Goal: Obtain resource: Download file/media

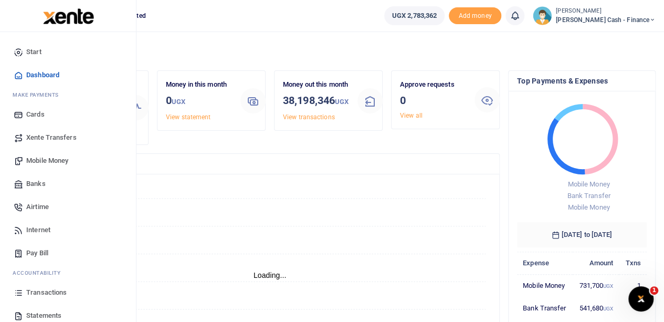
click at [50, 161] on span "Mobile Money" at bounding box center [47, 160] width 42 height 11
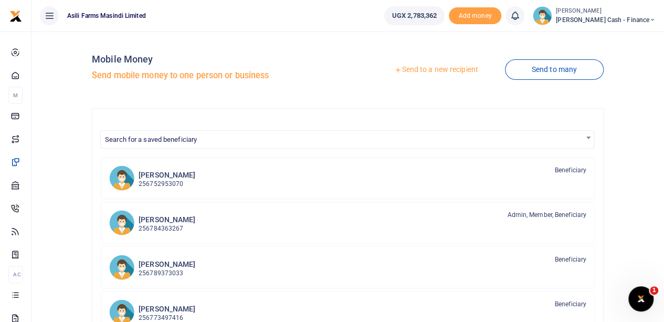
click at [410, 70] on link "Send to a new recipient" at bounding box center [436, 69] width 137 height 19
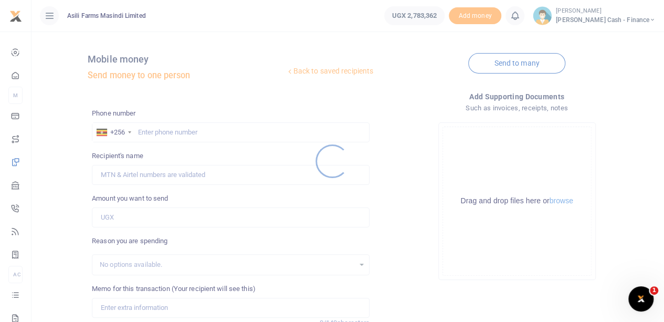
click at [143, 129] on div at bounding box center [332, 161] width 664 height 322
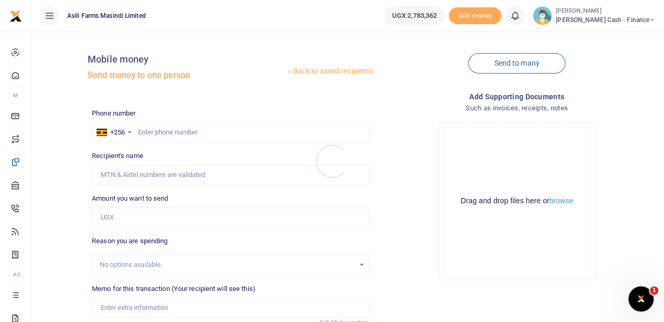
click at [146, 131] on div at bounding box center [332, 161] width 664 height 322
click at [143, 131] on input "text" at bounding box center [231, 132] width 278 height 20
type input "0783950778"
type input "Julius Okoth"
type input "0783950778"
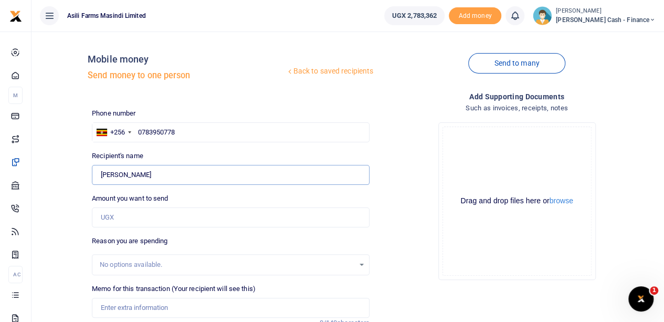
click at [124, 172] on input "Found" at bounding box center [231, 175] width 278 height 20
click at [129, 222] on input "Amount you want to send" at bounding box center [231, 217] width 278 height 20
type input "45,000"
click at [134, 307] on input "Memo for this transaction (Your recipient will see this)" at bounding box center [231, 308] width 278 height 20
type input "offloading and loading of 12 bales"
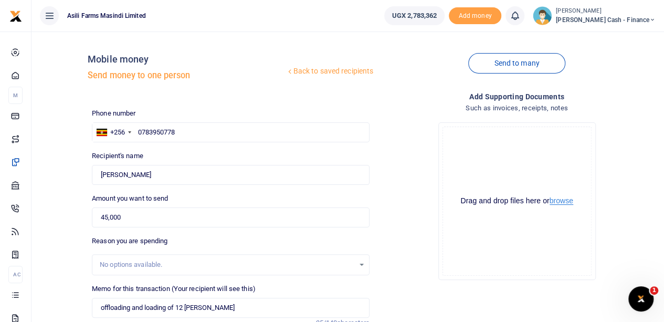
click at [561, 202] on button "browse" at bounding box center [562, 201] width 24 height 8
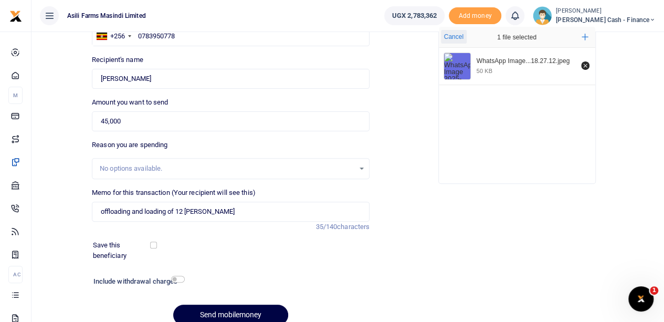
scroll to position [142, 0]
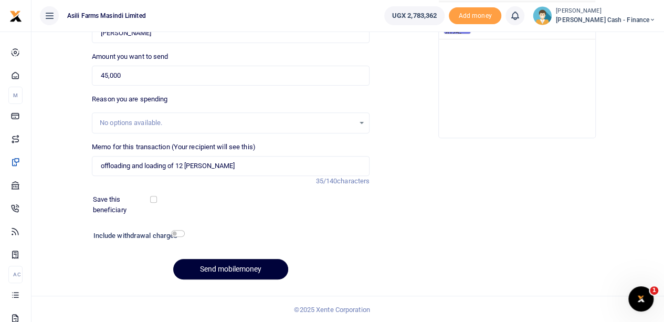
click at [213, 263] on button "Send mobilemoney" at bounding box center [230, 269] width 115 height 20
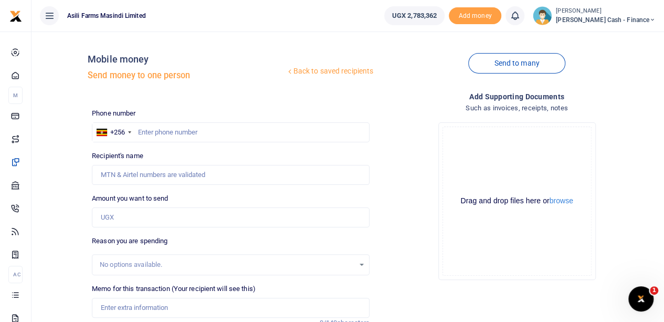
click at [267, 29] on ul "Asili Farms Masindi Limited" at bounding box center [204, 16] width 345 height 32
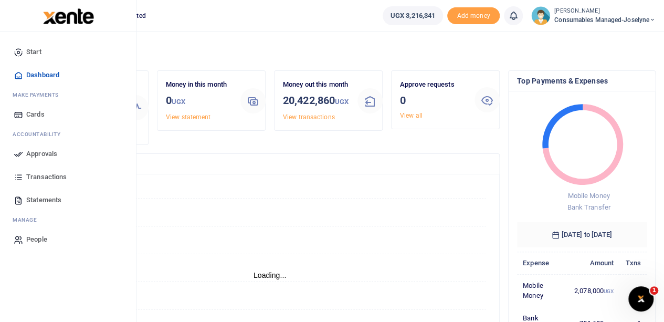
scroll to position [8, 8]
click at [48, 173] on span "Transactions" at bounding box center [46, 177] width 40 height 11
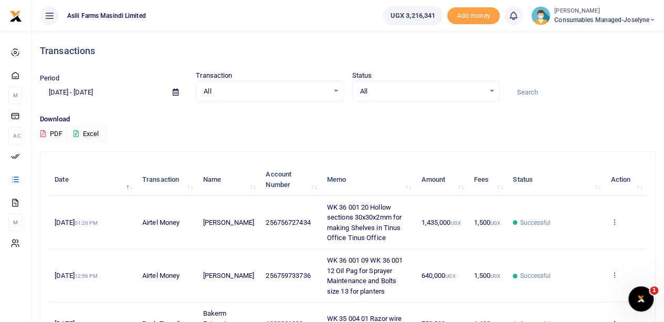
click at [173, 91] on icon at bounding box center [176, 92] width 6 height 7
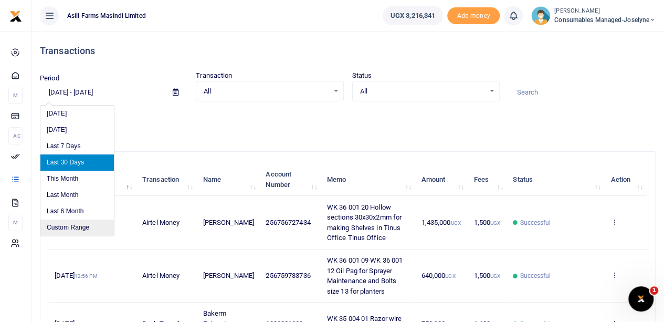
click at [68, 226] on li "Custom Range" at bounding box center [77, 228] width 74 height 16
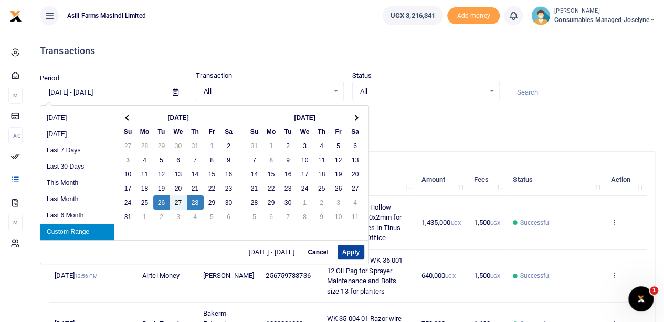
click at [354, 254] on button "Apply" at bounding box center [351, 252] width 27 height 15
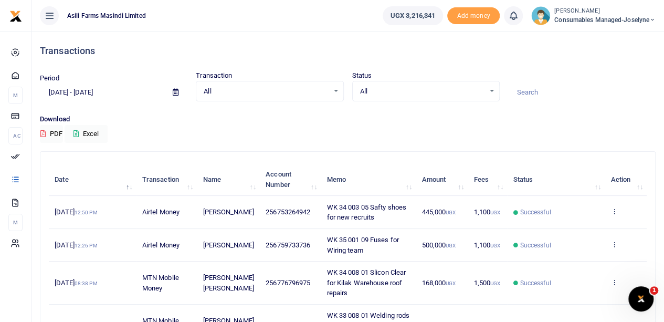
click at [175, 91] on icon at bounding box center [176, 92] width 6 height 7
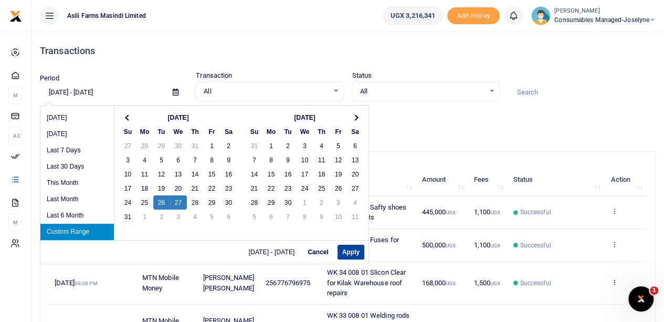
click at [351, 252] on button "Apply" at bounding box center [351, 252] width 27 height 15
type input "[DATE] - [DATE]"
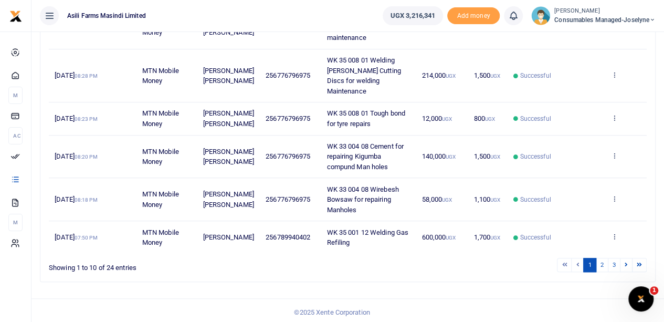
scroll to position [342, 0]
click at [602, 261] on link "2" at bounding box center [602, 264] width 13 height 14
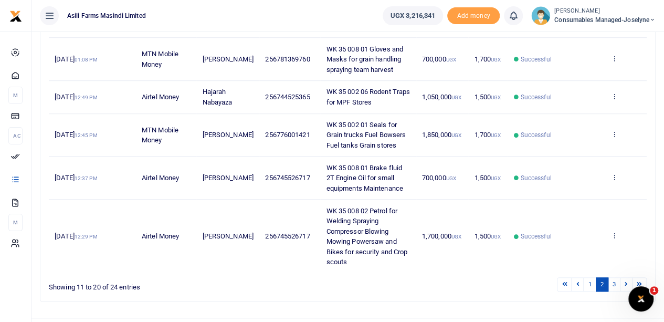
scroll to position [352, 0]
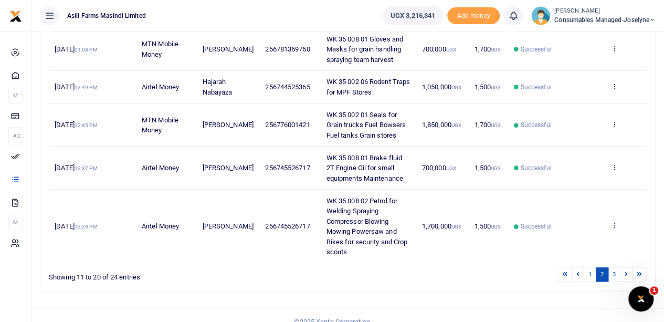
click at [613, 222] on icon at bounding box center [614, 225] width 7 height 7
click at [561, 225] on link "View details" at bounding box center [576, 231] width 83 height 15
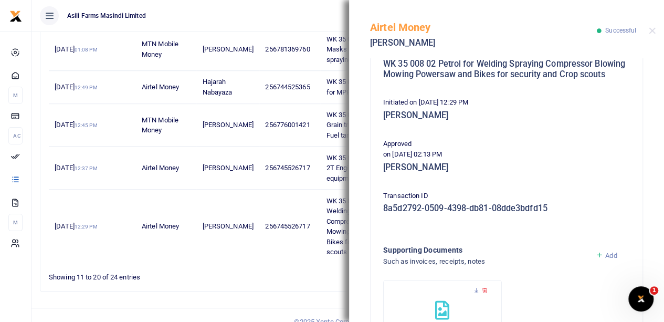
scroll to position [300, 0]
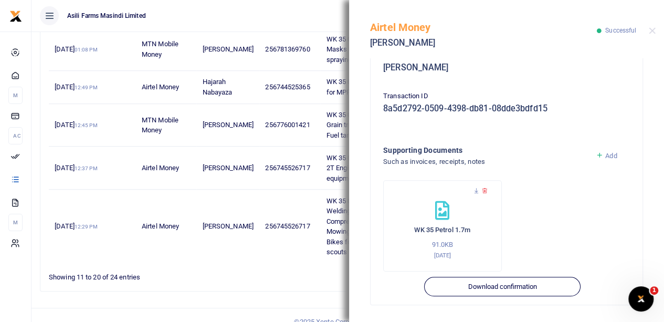
click at [478, 188] on div "WK 35 Petrol 1.7m 91.0KB 27th Aug 2025" at bounding box center [442, 225] width 119 height 91
click at [476, 193] on icon at bounding box center [476, 191] width 7 height 7
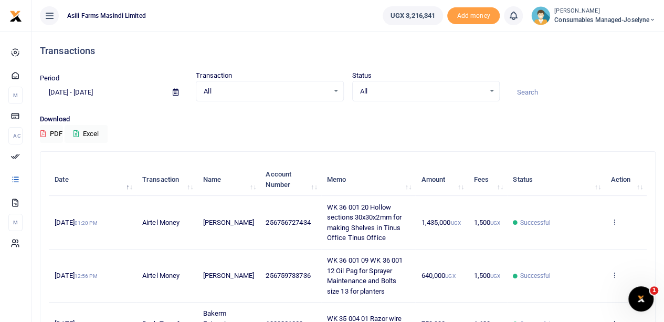
click at [178, 90] on icon at bounding box center [176, 92] width 6 height 7
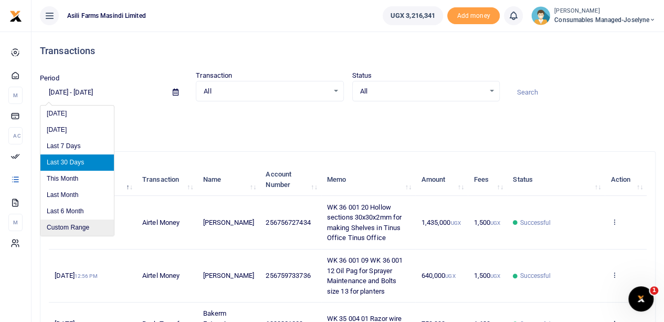
click at [68, 232] on li "Custom Range" at bounding box center [77, 228] width 74 height 16
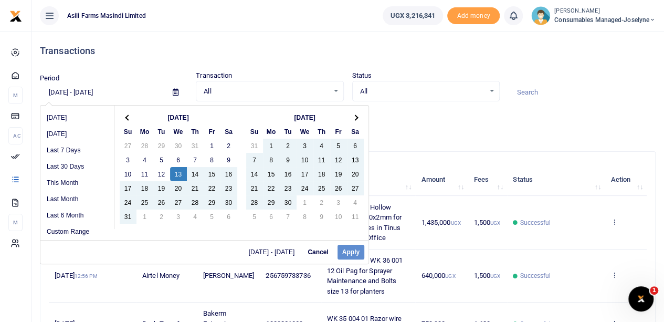
click at [342, 245] on div "08/13/2025 - 08/14/2025 Cancel Apply" at bounding box center [204, 252] width 328 height 24
click at [349, 251] on div "08/13/2025 - 08/14/2025 Cancel Apply" at bounding box center [204, 252] width 328 height 24
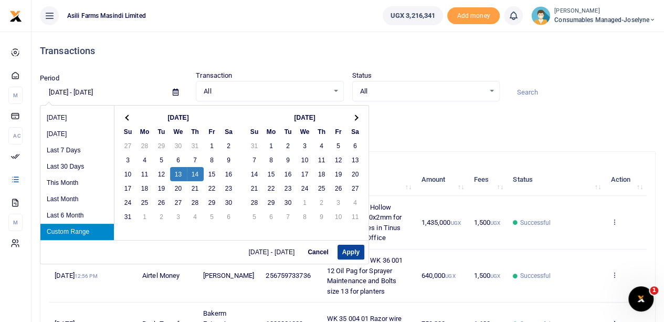
click at [346, 254] on button "Apply" at bounding box center [351, 252] width 27 height 15
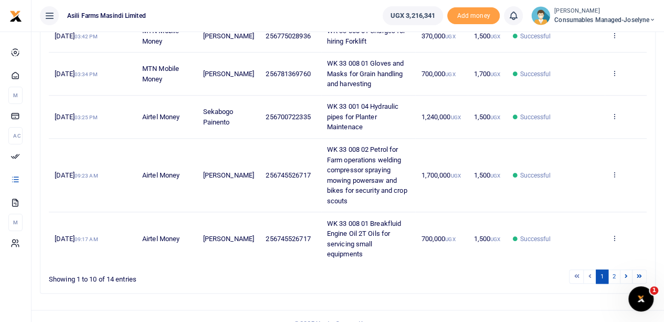
scroll to position [373, 0]
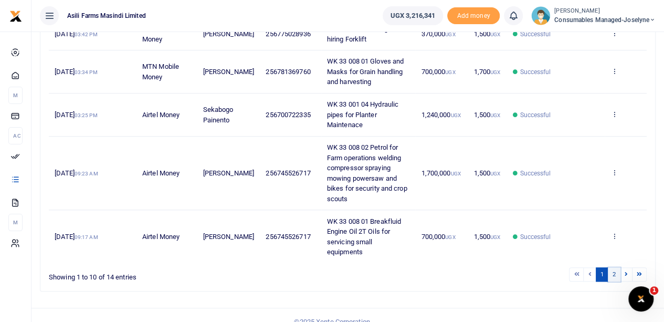
click at [616, 267] on link "2" at bounding box center [614, 274] width 13 height 14
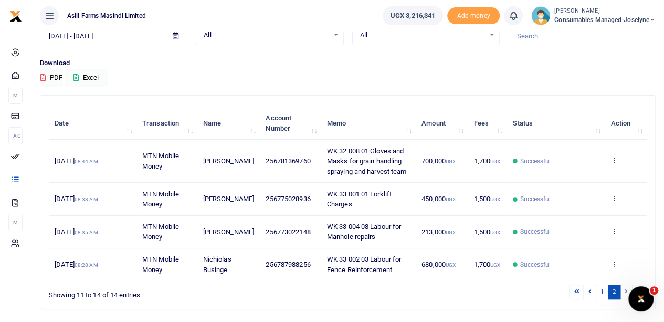
scroll to position [0, 0]
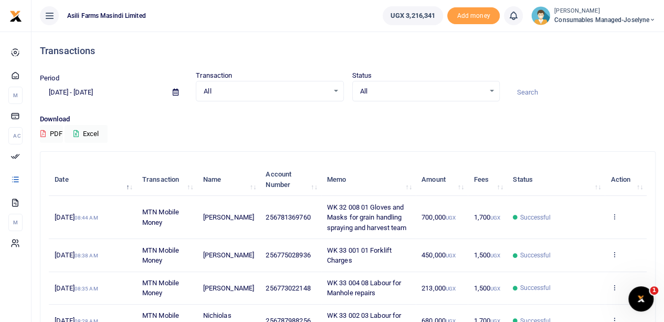
click at [175, 92] on icon at bounding box center [176, 92] width 6 height 7
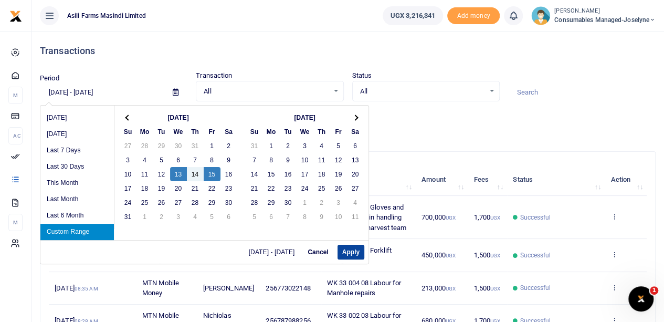
click at [345, 251] on button "Apply" at bounding box center [351, 252] width 27 height 15
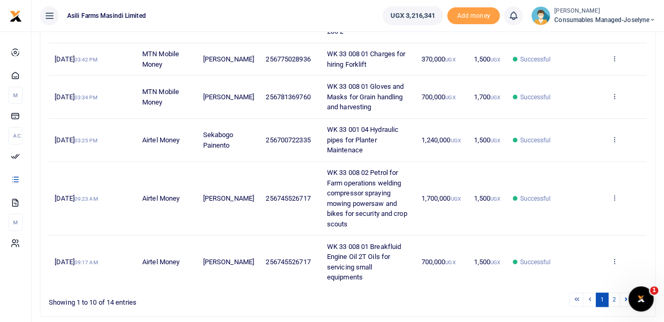
scroll to position [373, 0]
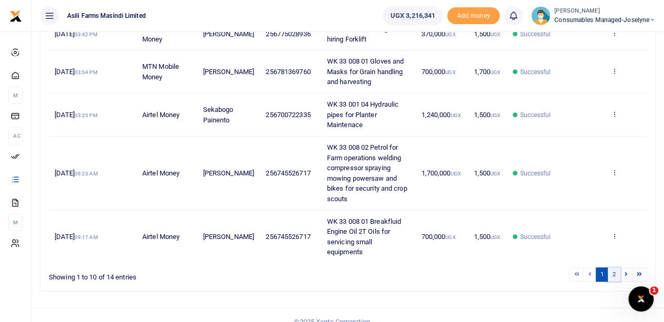
click at [616, 267] on link "2" at bounding box center [614, 274] width 13 height 14
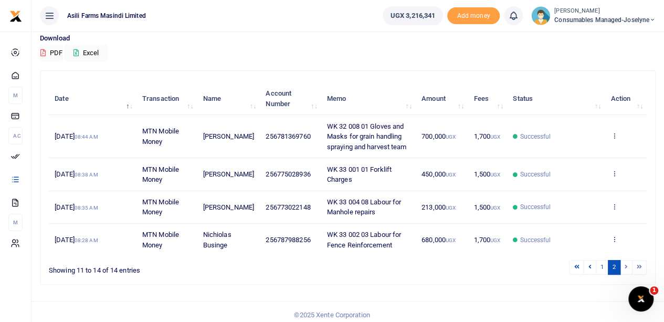
scroll to position [96, 0]
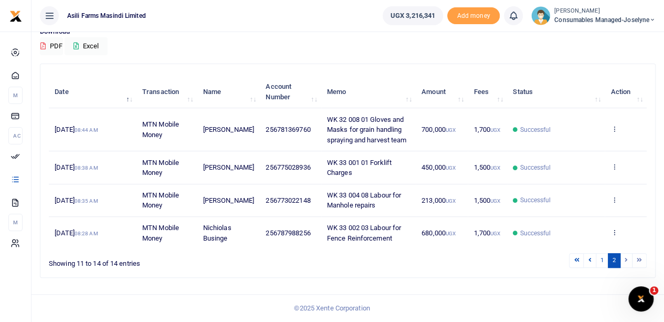
click at [615, 262] on link "2" at bounding box center [614, 260] width 13 height 14
click at [604, 261] on link "1" at bounding box center [602, 260] width 13 height 14
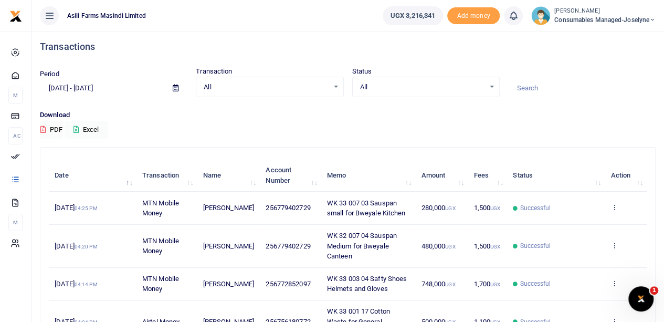
scroll to position [0, 0]
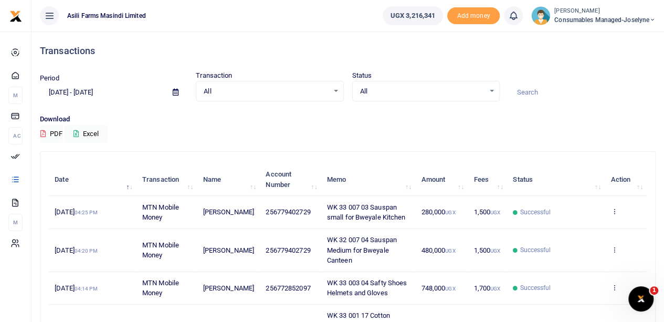
click at [175, 90] on icon at bounding box center [176, 92] width 6 height 7
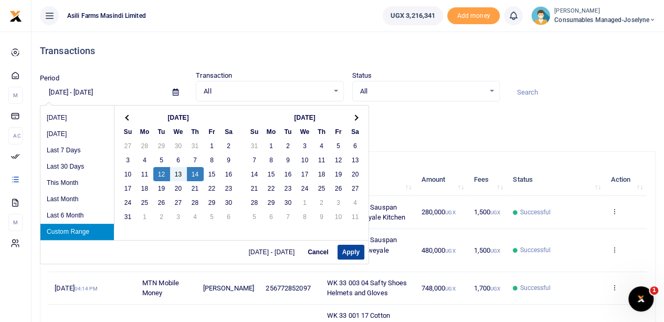
click at [352, 252] on button "Apply" at bounding box center [351, 252] width 27 height 15
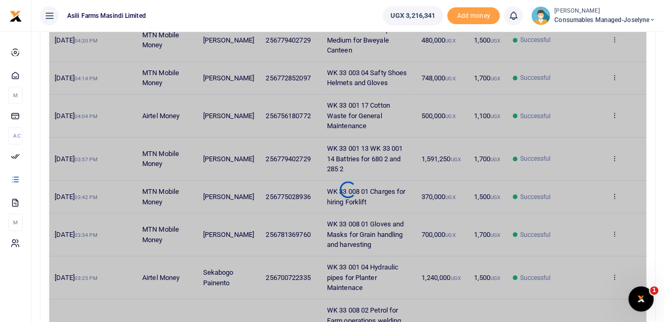
scroll to position [373, 0]
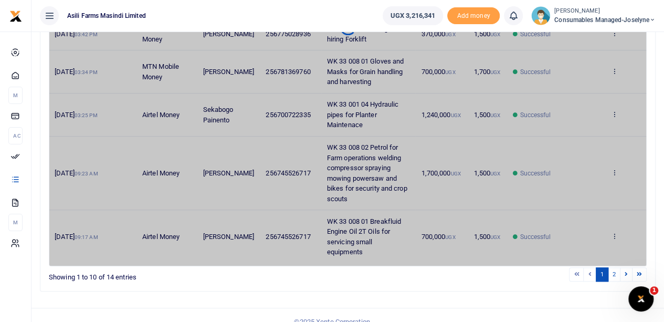
click at [477, 119] on div at bounding box center [347, 27] width 597 height 464
click at [611, 267] on link "2" at bounding box center [614, 274] width 13 height 14
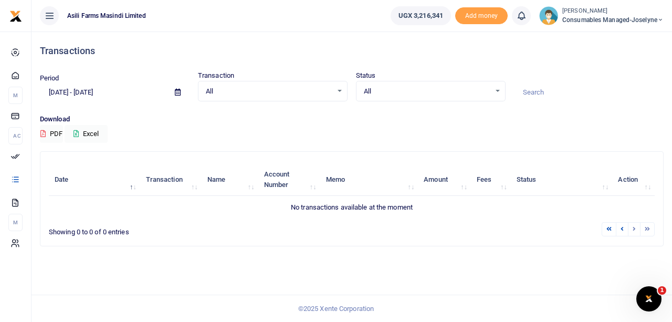
click at [175, 91] on icon at bounding box center [178, 92] width 6 height 7
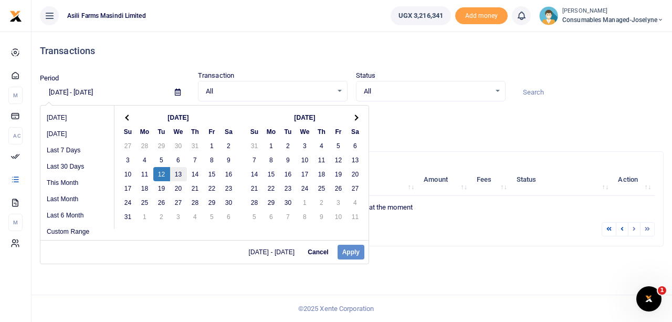
drag, startPoint x: 162, startPoint y: 176, endPoint x: 171, endPoint y: 175, distance: 9.0
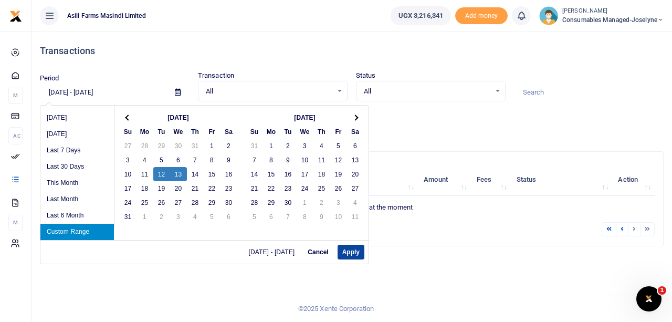
click at [348, 254] on button "Apply" at bounding box center [351, 252] width 27 height 15
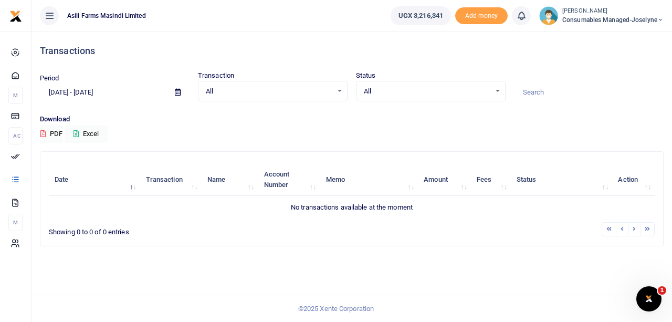
click at [175, 92] on icon at bounding box center [178, 92] width 6 height 7
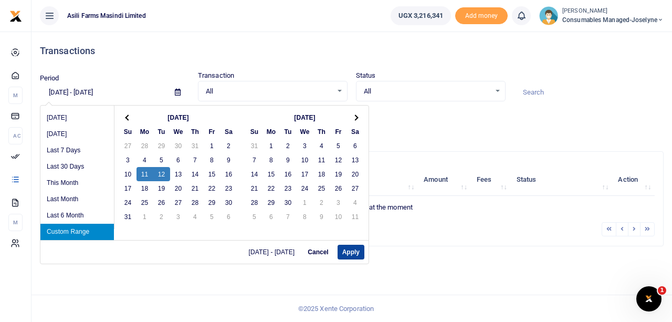
click at [358, 252] on button "Apply" at bounding box center [351, 252] width 27 height 15
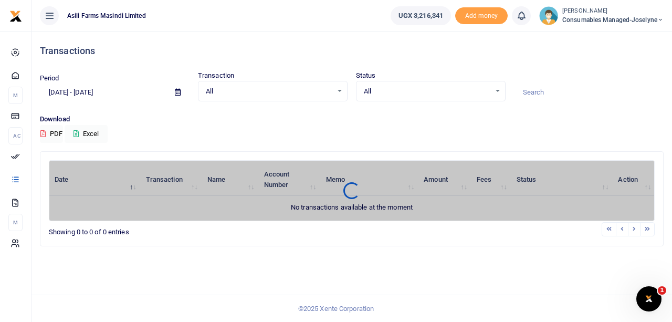
click at [176, 89] on icon at bounding box center [178, 92] width 6 height 7
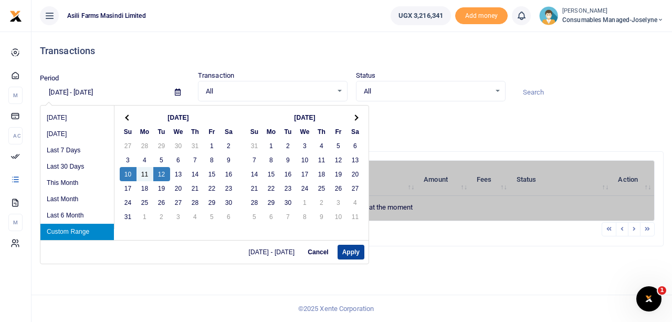
click at [350, 248] on button "Apply" at bounding box center [351, 252] width 27 height 15
type input "08/10/2025 - 08/12/2025"
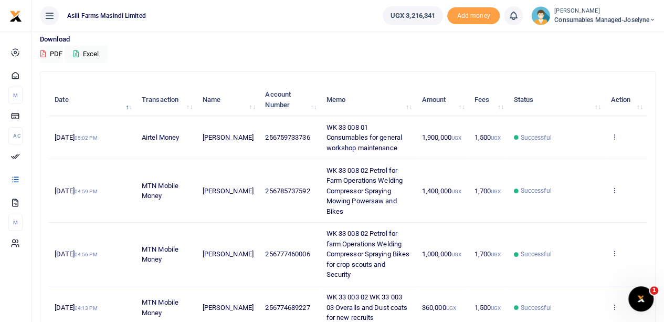
scroll to position [105, 0]
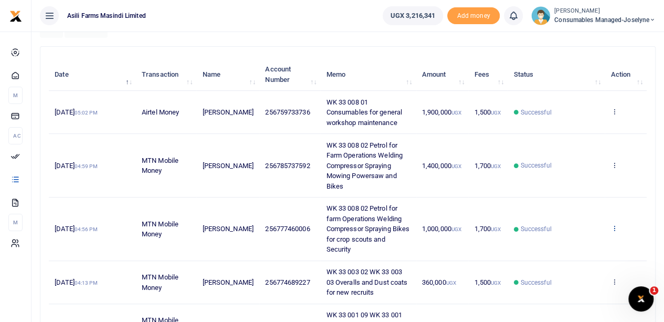
click at [616, 225] on icon at bounding box center [614, 227] width 7 height 7
click at [589, 244] on link "View details" at bounding box center [576, 245] width 83 height 15
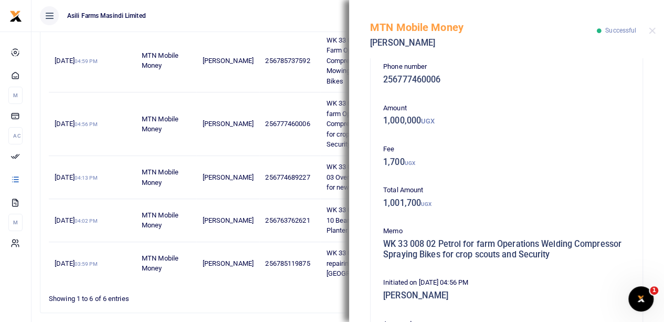
scroll to position [0, 0]
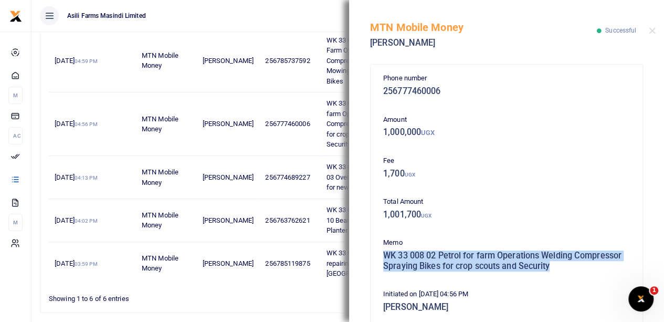
drag, startPoint x: 382, startPoint y: 254, endPoint x: 622, endPoint y: 264, distance: 239.7
click at [622, 264] on div "Memo WK 33 008 02 Petrol for farm Operations Welding Compressor Spraying Bikes …" at bounding box center [506, 256] width 255 height 39
copy h5 "WK 33 008 02 Petrol for farm Operations Welding Compressor Spraying Bikes for c…"
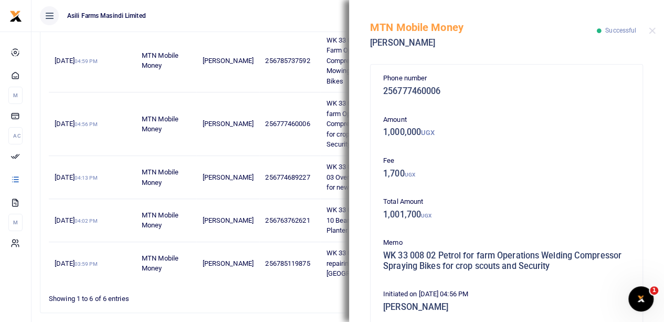
click at [496, 92] on h5 "256777460006" at bounding box center [506, 91] width 247 height 11
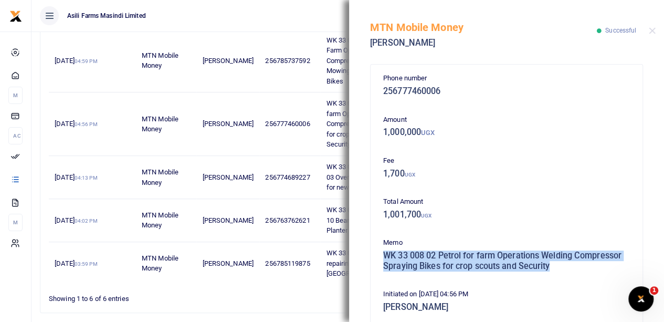
drag, startPoint x: 383, startPoint y: 255, endPoint x: 608, endPoint y: 269, distance: 224.8
click at [608, 269] on h5 "WK 33 008 02 Petrol for farm Operations Welding Compressor Spraying Bikes for c…" at bounding box center [506, 261] width 247 height 20
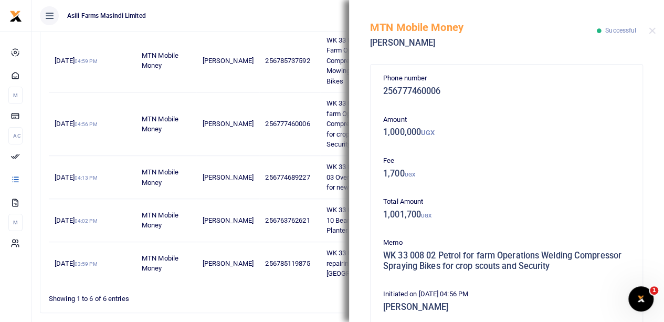
click at [470, 55] on div "MTN Mobile Money Harriet Namirimu Successful" at bounding box center [506, 29] width 315 height 58
click at [651, 29] on button "Close" at bounding box center [652, 30] width 7 height 7
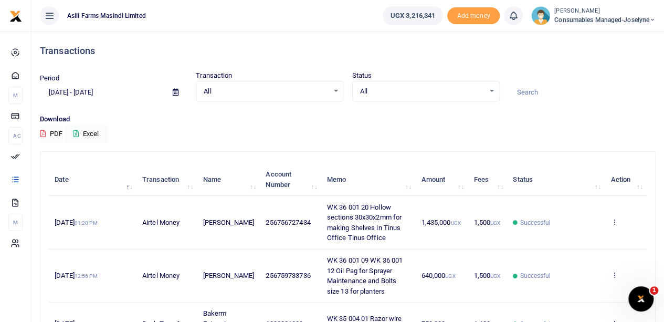
click at [175, 92] on icon at bounding box center [176, 92] width 6 height 7
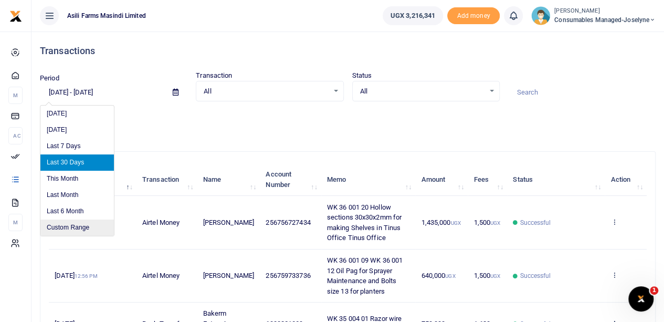
click at [69, 227] on li "Custom Range" at bounding box center [77, 228] width 74 height 16
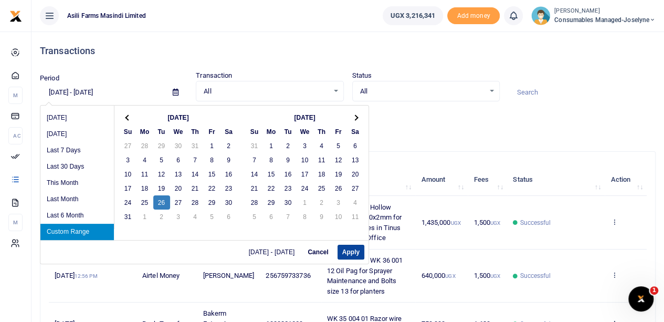
click at [350, 251] on button "Apply" at bounding box center [351, 252] width 27 height 15
type input "[DATE] - [DATE]"
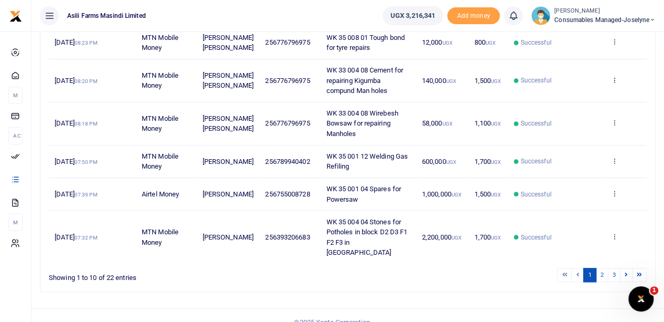
scroll to position [352, 0]
click at [606, 267] on link "2" at bounding box center [602, 274] width 13 height 14
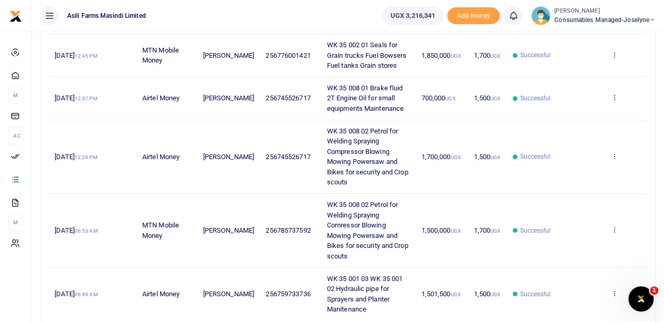
scroll to position [351, 0]
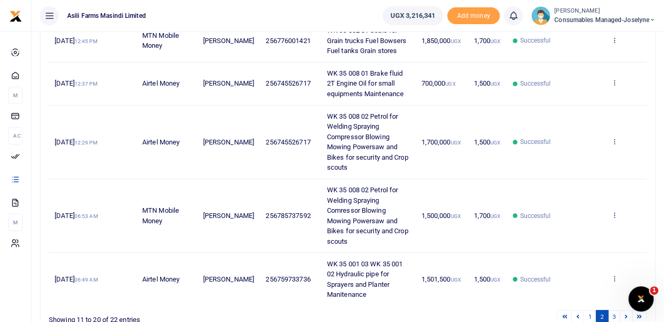
click at [616, 212] on icon at bounding box center [614, 214] width 7 height 7
click at [579, 228] on link "View details" at bounding box center [576, 231] width 83 height 15
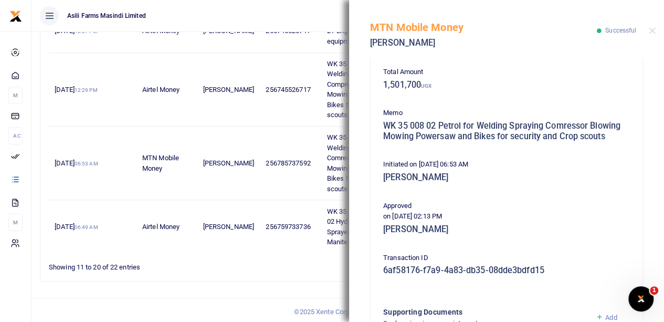
scroll to position [290, 0]
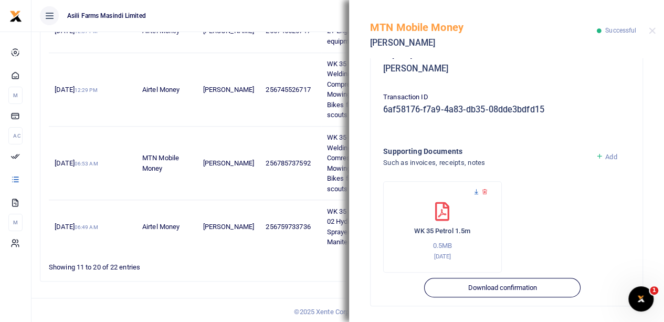
click at [475, 192] on icon at bounding box center [476, 192] width 7 height 7
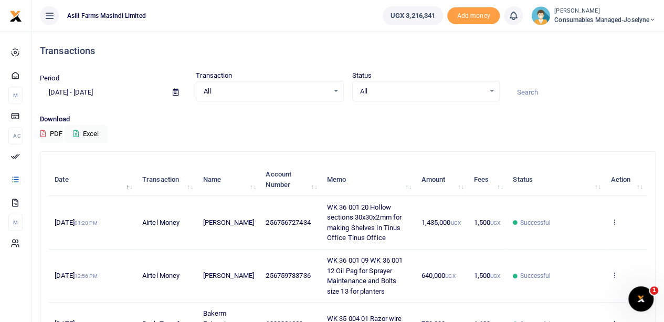
click at [176, 90] on icon at bounding box center [176, 92] width 6 height 7
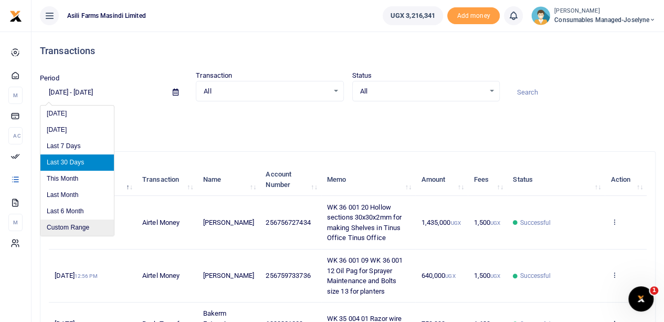
click at [64, 225] on li "Custom Range" at bounding box center [77, 228] width 74 height 16
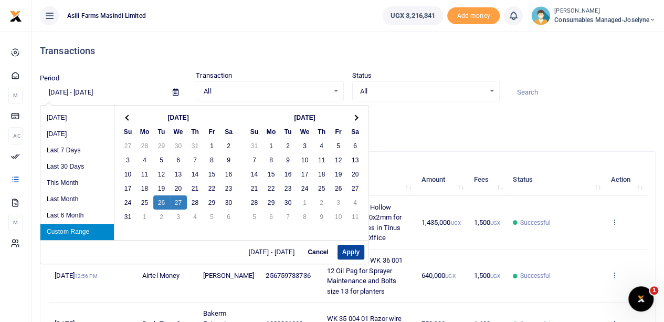
click at [346, 249] on button "Apply" at bounding box center [351, 252] width 27 height 15
type input "[DATE] - [DATE]"
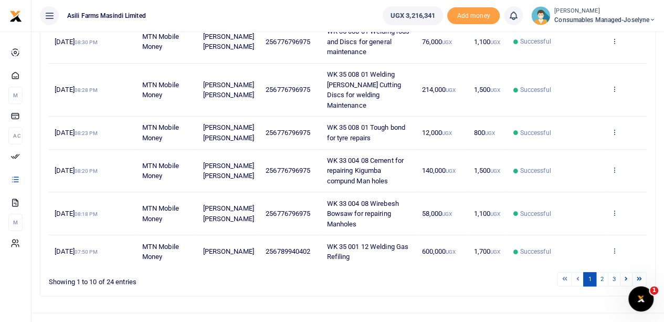
scroll to position [342, 0]
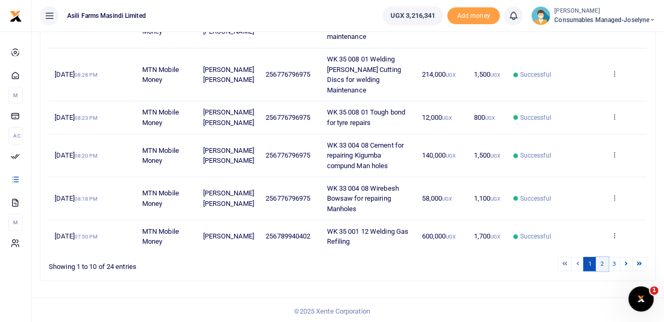
click at [604, 261] on link "2" at bounding box center [602, 264] width 13 height 14
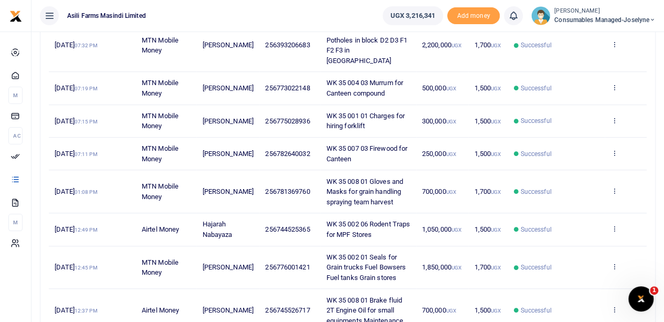
scroll to position [352, 0]
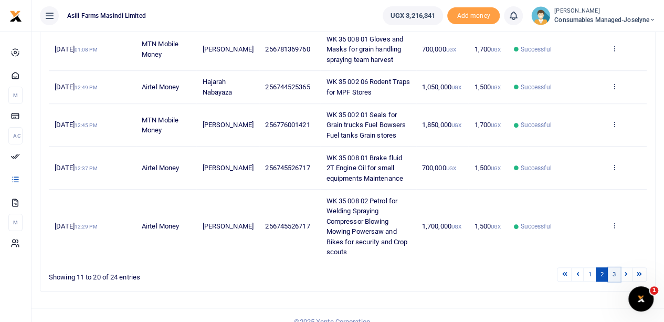
click at [618, 267] on link "3" at bounding box center [614, 274] width 13 height 14
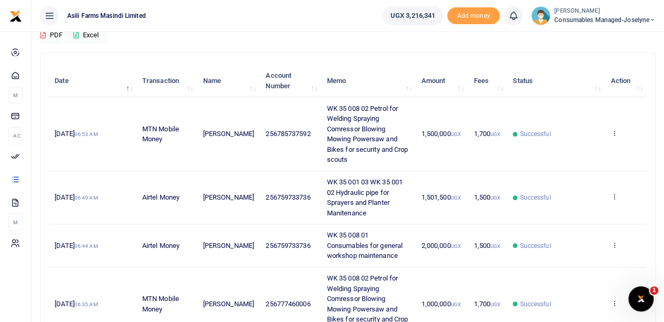
scroll to position [82, 0]
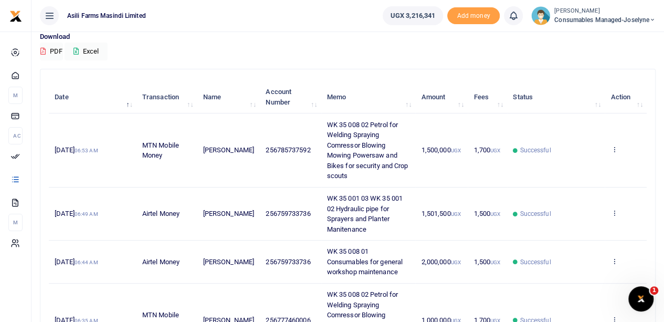
click at [616, 144] on td "View details Send again" at bounding box center [626, 150] width 42 height 74
click at [613, 145] on icon at bounding box center [614, 148] width 7 height 7
click at [568, 164] on link "View details" at bounding box center [576, 167] width 83 height 15
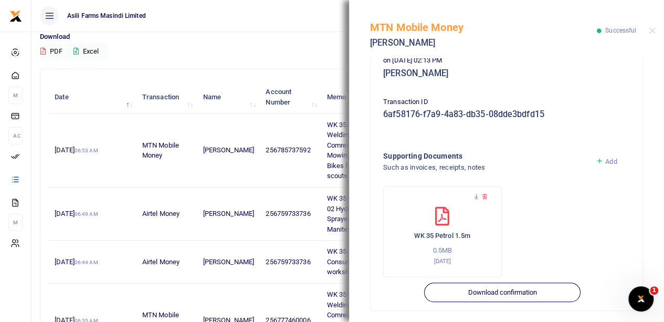
scroll to position [290, 0]
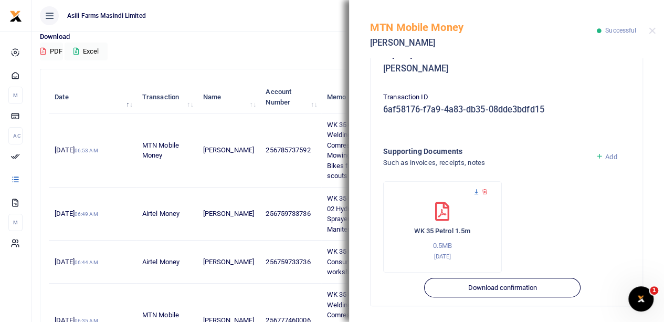
click at [475, 191] on icon at bounding box center [476, 192] width 7 height 7
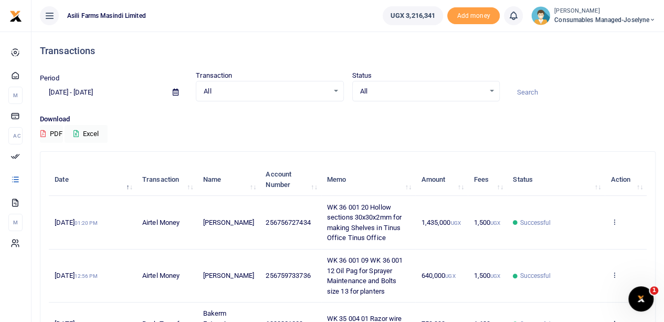
click at [176, 92] on icon at bounding box center [176, 92] width 6 height 7
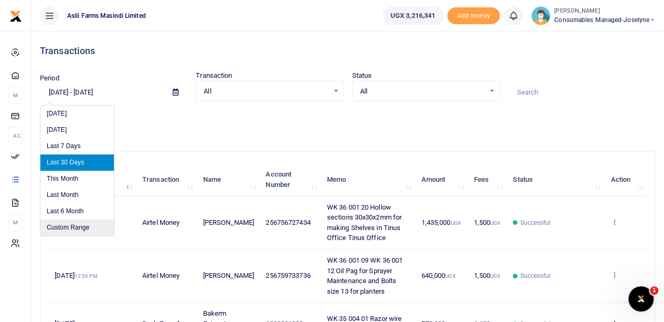
click at [69, 225] on li "Custom Range" at bounding box center [77, 228] width 74 height 16
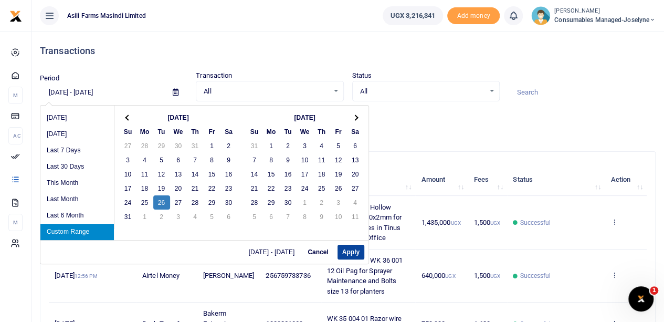
click at [349, 250] on button "Apply" at bounding box center [351, 252] width 27 height 15
type input "[DATE] - [DATE]"
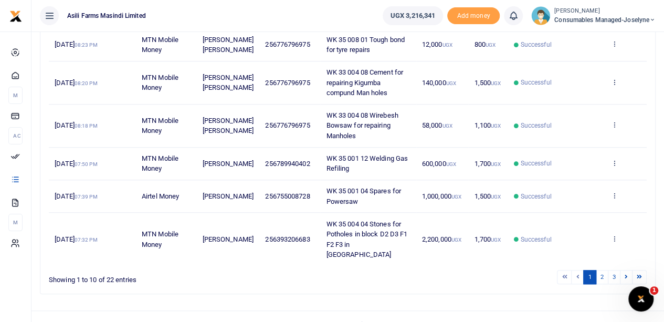
scroll to position [352, 0]
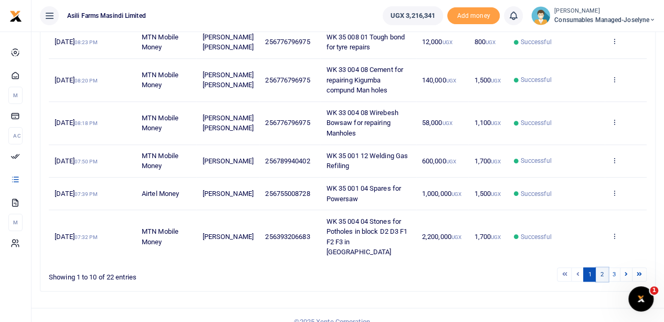
click at [602, 267] on link "2" at bounding box center [602, 274] width 13 height 14
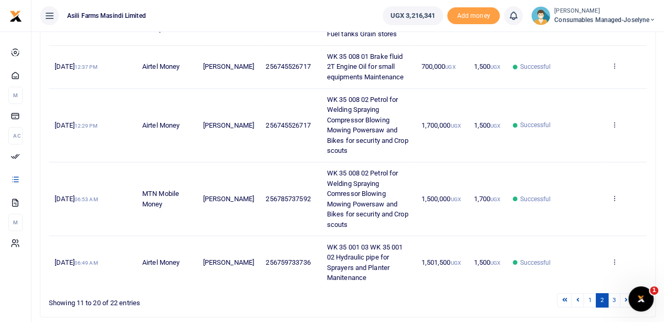
scroll to position [403, 0]
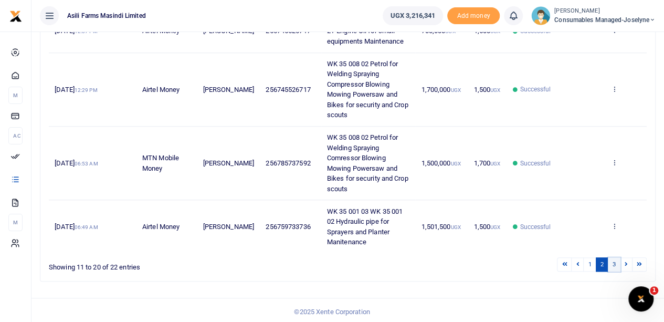
click at [613, 259] on link "3" at bounding box center [614, 264] width 13 height 14
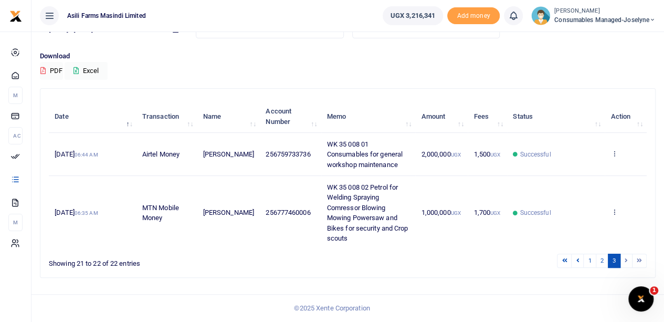
scroll to position [61, 0]
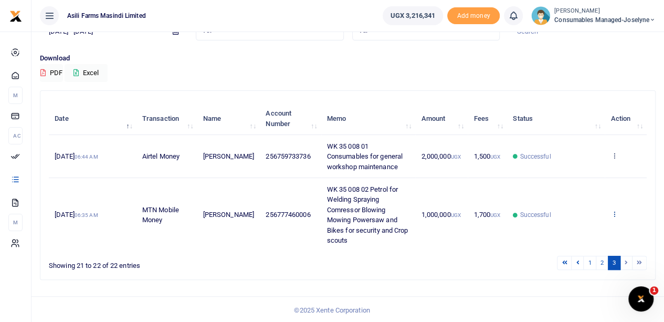
click at [616, 213] on icon at bounding box center [614, 213] width 7 height 7
click at [571, 234] on link "View details" at bounding box center [576, 231] width 83 height 15
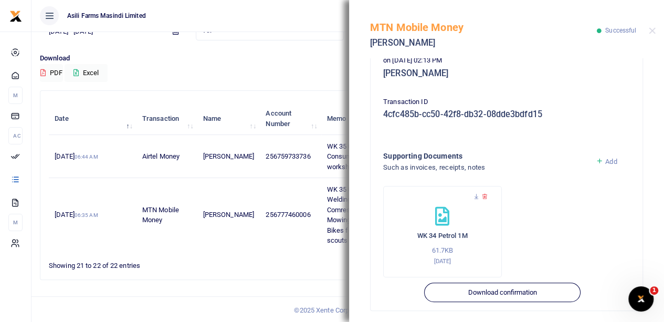
scroll to position [290, 0]
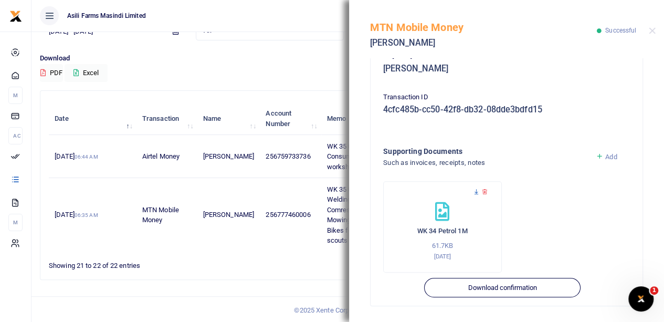
click at [476, 192] on icon at bounding box center [476, 192] width 7 height 7
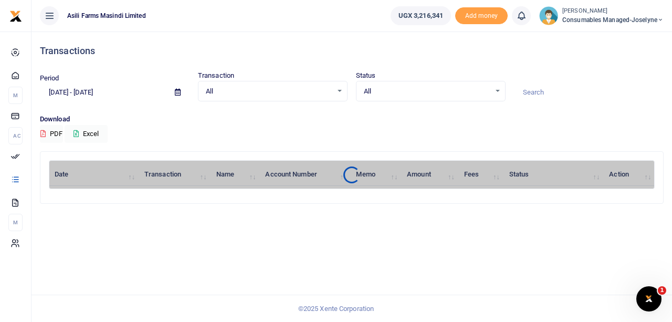
click at [176, 93] on icon at bounding box center [178, 92] width 6 height 7
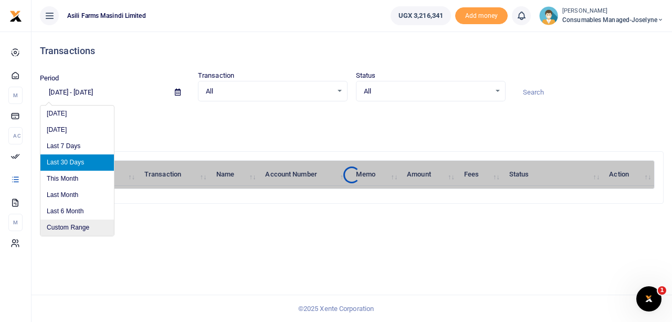
click at [80, 223] on li "Custom Range" at bounding box center [77, 228] width 74 height 16
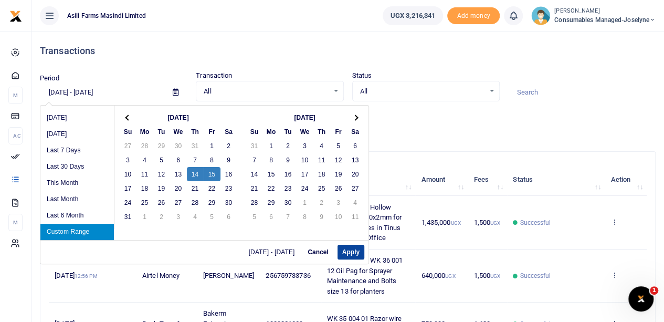
click at [349, 251] on button "Apply" at bounding box center [351, 252] width 27 height 15
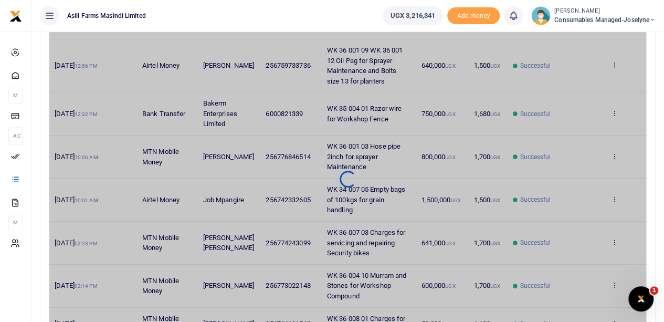
scroll to position [263, 0]
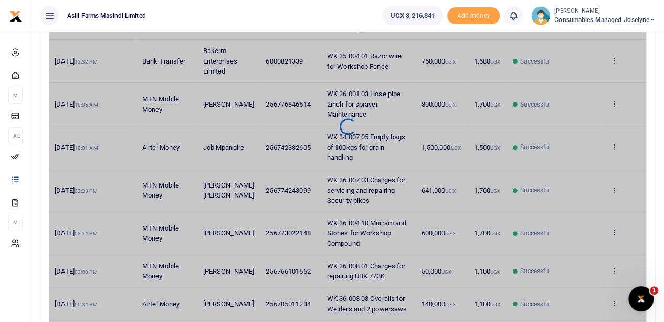
click at [386, 228] on div at bounding box center [347, 127] width 597 height 444
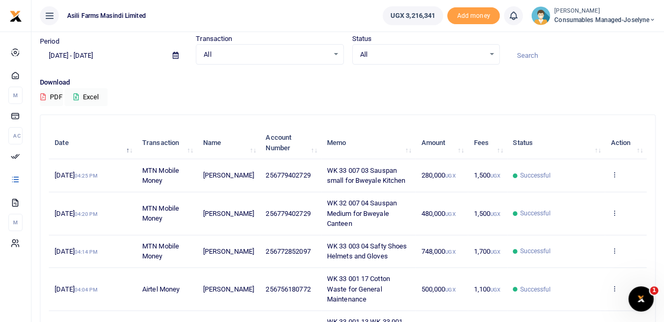
scroll to position [0, 0]
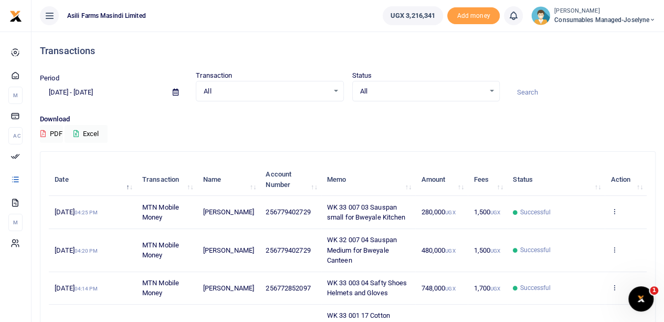
click at [177, 91] on icon at bounding box center [176, 92] width 6 height 7
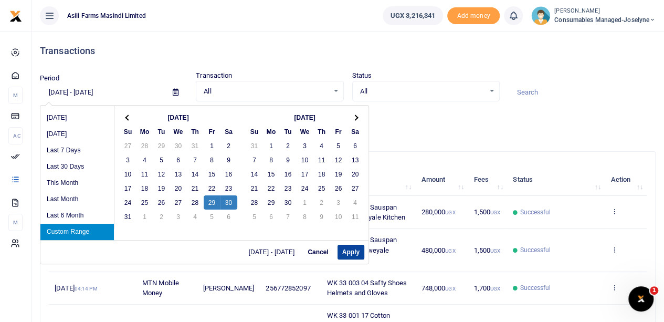
click at [350, 251] on button "Apply" at bounding box center [351, 252] width 27 height 15
type input "08/29/2025 - 08/30/2025"
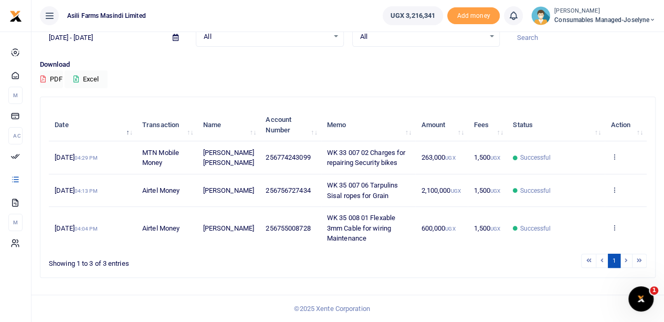
scroll to position [53, 0]
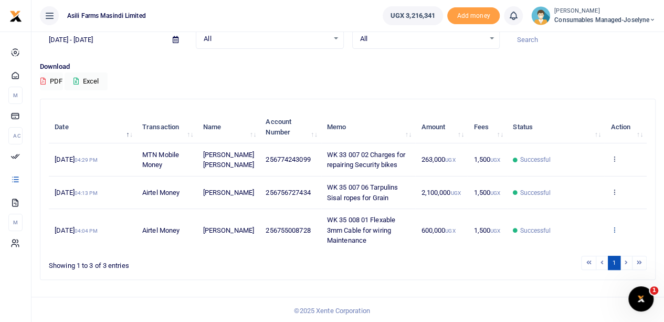
click at [615, 226] on icon at bounding box center [614, 229] width 7 height 7
click at [579, 186] on link "View details" at bounding box center [576, 189] width 83 height 15
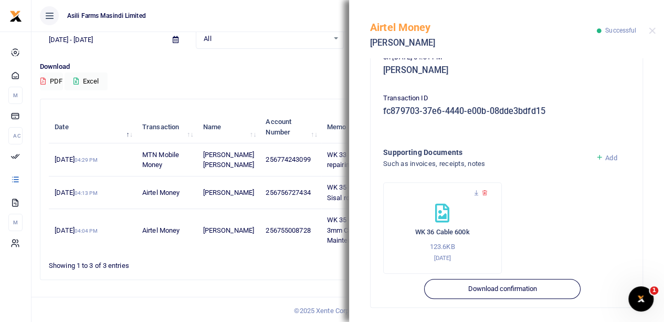
scroll to position [280, 0]
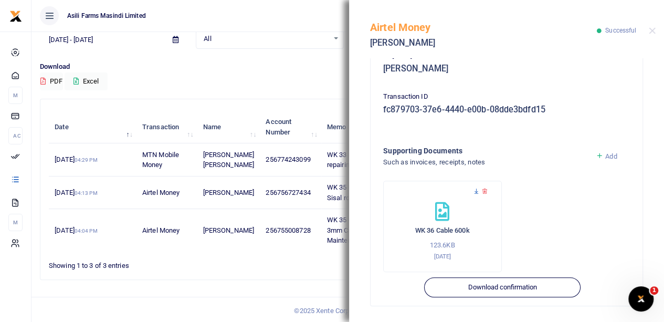
click at [475, 190] on icon at bounding box center [476, 191] width 7 height 7
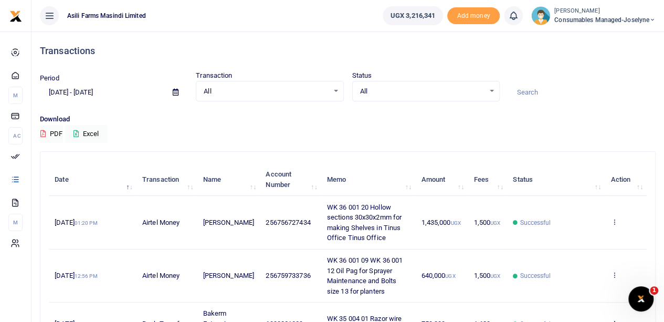
click at [172, 91] on span at bounding box center [176, 93] width 24 height 18
click at [175, 92] on icon at bounding box center [176, 92] width 6 height 7
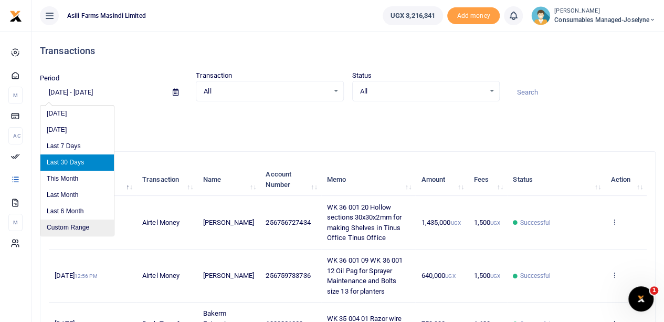
click at [66, 226] on li "Custom Range" at bounding box center [77, 228] width 74 height 16
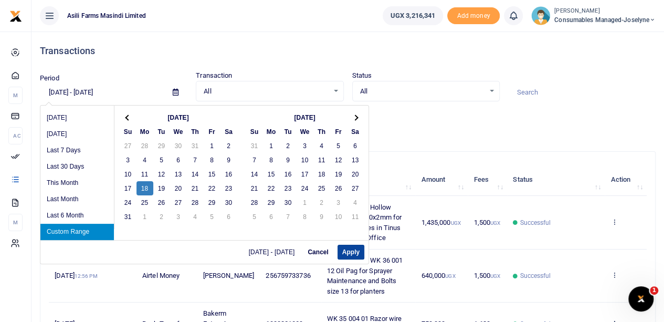
click at [350, 251] on button "Apply" at bounding box center [351, 252] width 27 height 15
type input "08/18/2025 - 08/18/2025"
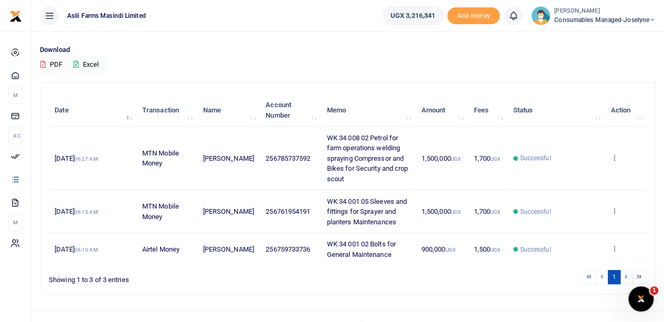
scroll to position [83, 0]
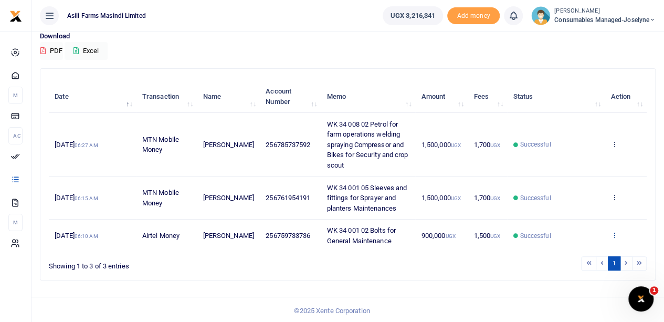
click at [615, 234] on icon at bounding box center [614, 234] width 7 height 7
click at [577, 194] on link "View details" at bounding box center [576, 195] width 83 height 15
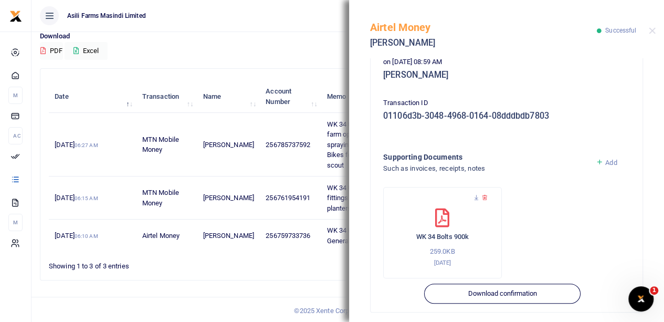
scroll to position [280, 0]
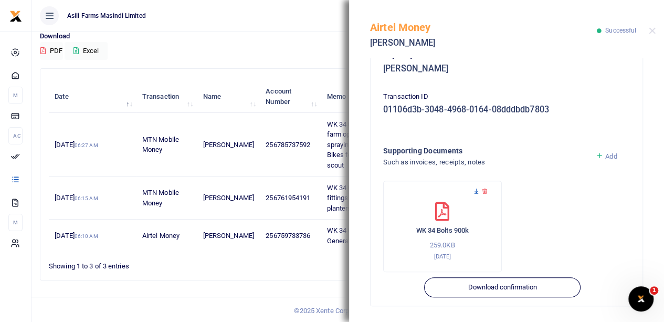
click at [476, 191] on icon at bounding box center [476, 191] width 7 height 7
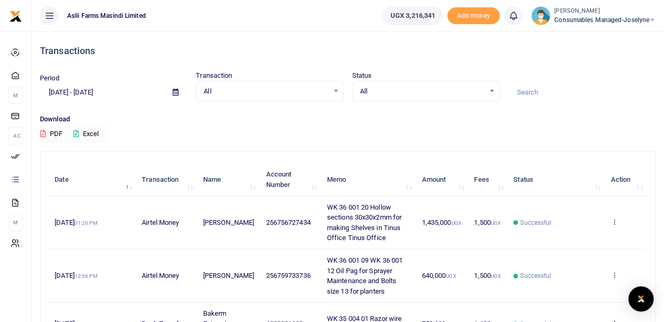
click at [88, 134] on button "Excel" at bounding box center [86, 134] width 43 height 18
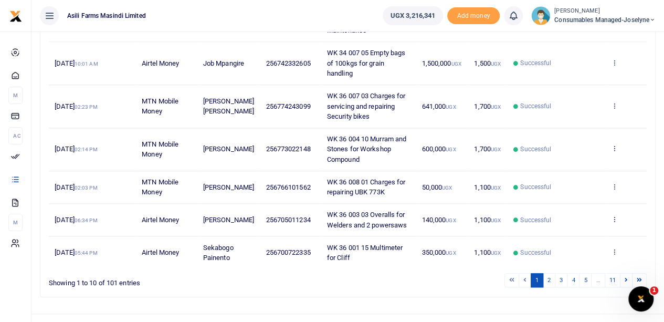
scroll to position [362, 0]
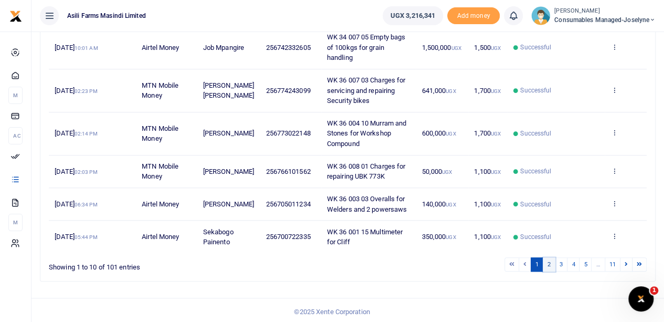
click at [550, 263] on link "2" at bounding box center [549, 264] width 13 height 14
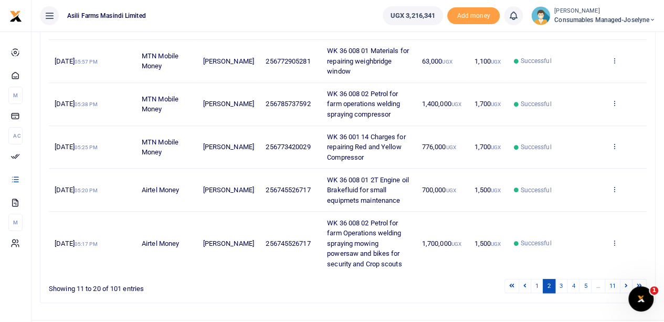
scroll to position [368, 0]
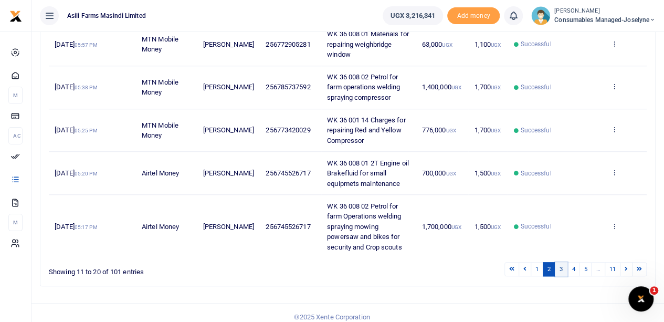
click at [564, 269] on link "3" at bounding box center [561, 269] width 13 height 14
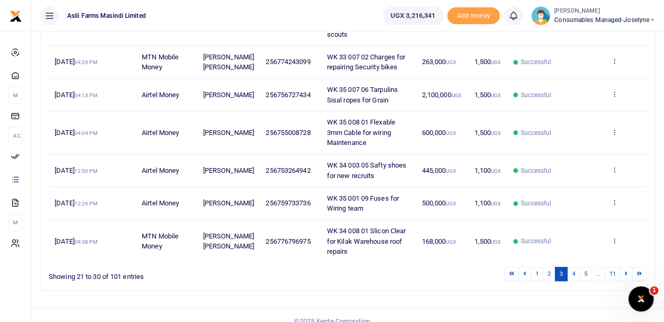
scroll to position [342, 0]
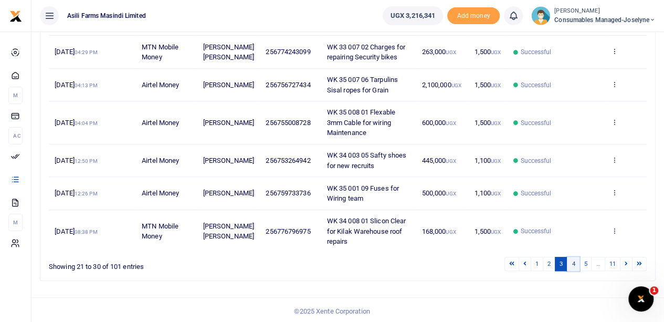
click at [577, 262] on link "4" at bounding box center [573, 264] width 13 height 14
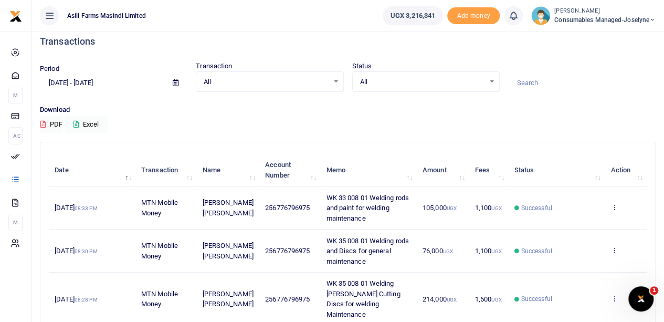
scroll to position [0, 0]
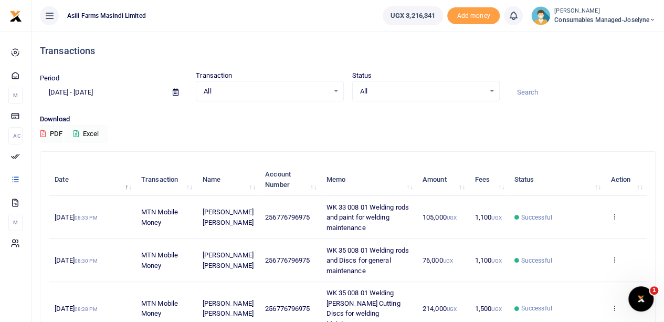
click at [92, 130] on button "Excel" at bounding box center [86, 134] width 43 height 18
click at [172, 92] on span at bounding box center [176, 93] width 24 height 18
click at [173, 93] on icon at bounding box center [176, 92] width 6 height 7
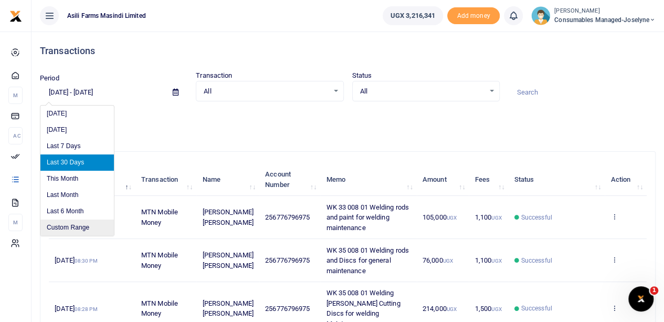
drag, startPoint x: 64, startPoint y: 225, endPoint x: 79, endPoint y: 223, distance: 15.9
click at [66, 223] on li "Custom Range" at bounding box center [77, 228] width 74 height 16
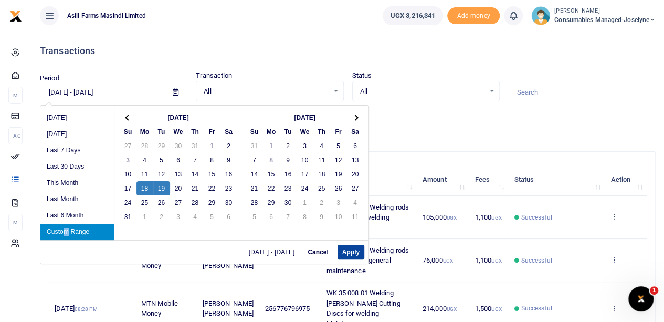
click at [345, 252] on button "Apply" at bounding box center [351, 252] width 27 height 15
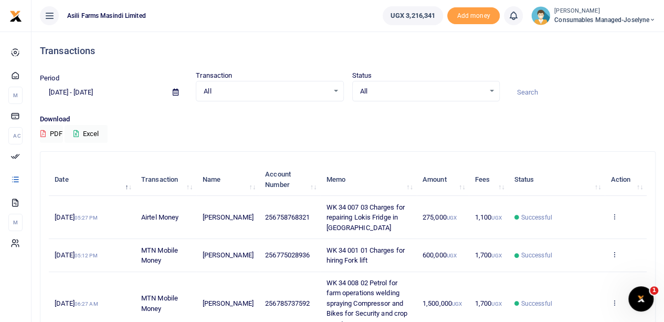
click at [173, 92] on icon at bounding box center [176, 92] width 6 height 7
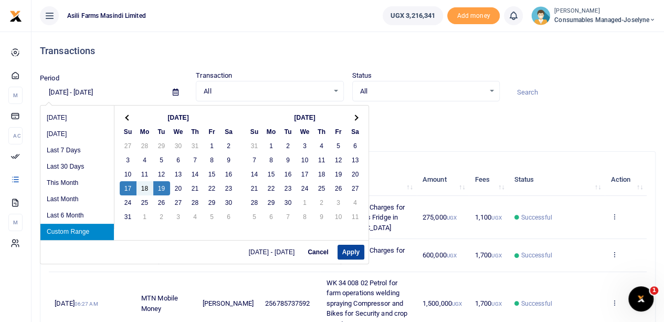
click at [345, 252] on button "Apply" at bounding box center [351, 252] width 27 height 15
type input "[DATE] - [DATE]"
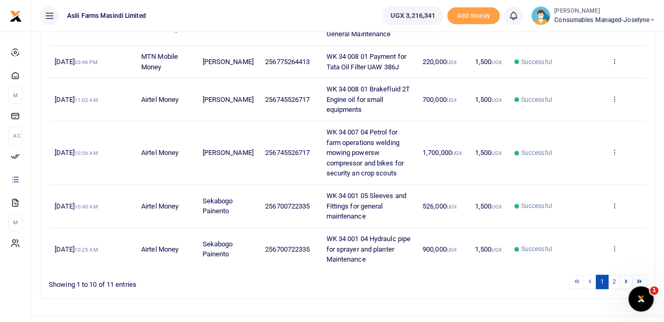
scroll to position [368, 0]
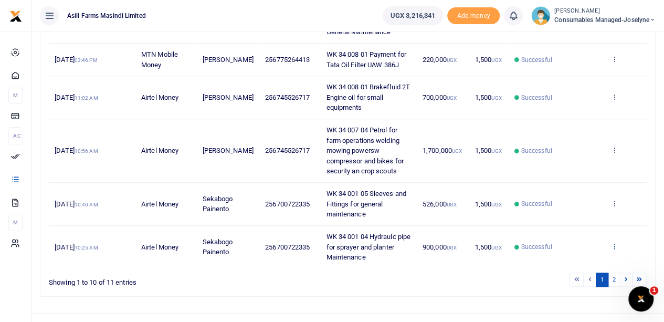
click at [616, 244] on icon at bounding box center [614, 246] width 7 height 7
click at [585, 204] on link "View details" at bounding box center [576, 206] width 83 height 15
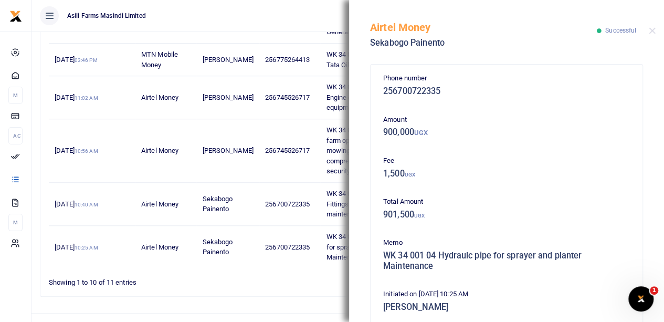
scroll to position [290, 0]
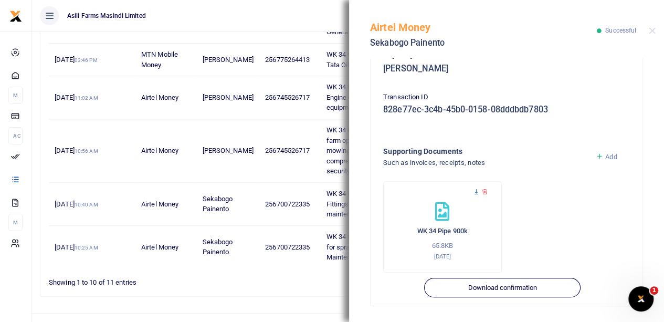
click at [476, 190] on icon at bounding box center [476, 192] width 7 height 7
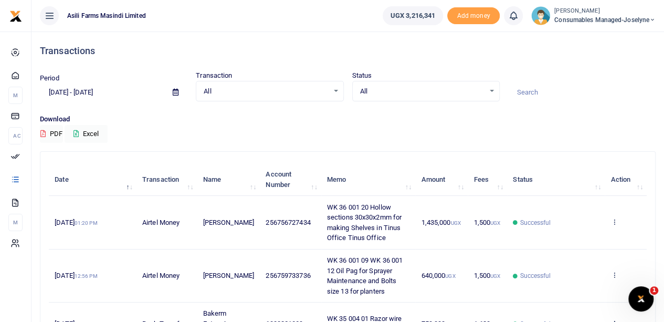
click at [179, 91] on span at bounding box center [176, 93] width 24 height 18
click at [175, 89] on icon at bounding box center [176, 92] width 6 height 7
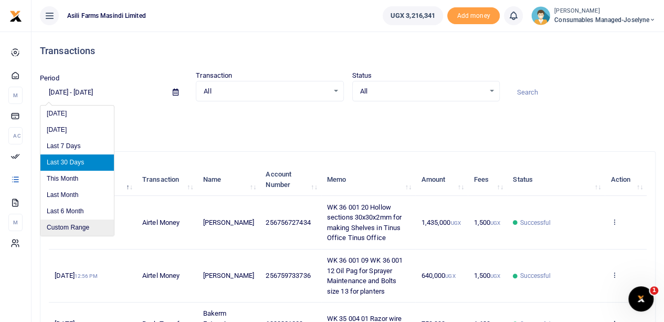
click at [64, 225] on li "Custom Range" at bounding box center [77, 228] width 74 height 16
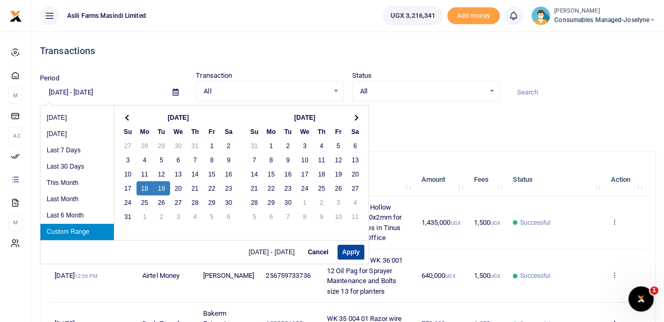
click at [346, 252] on button "Apply" at bounding box center [351, 252] width 27 height 15
type input "08/18/2025 - 08/19/2025"
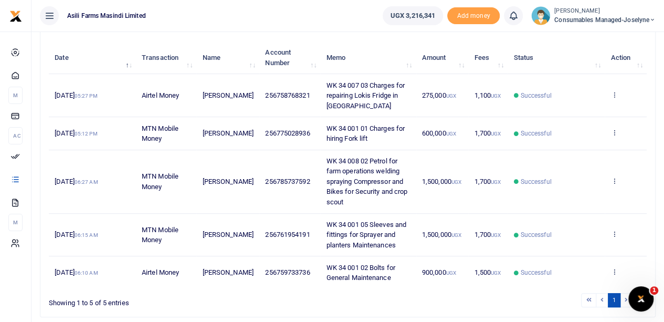
scroll to position [106, 0]
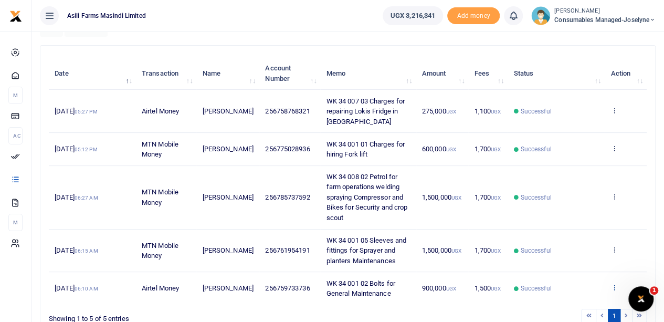
click at [613, 286] on icon at bounding box center [614, 287] width 7 height 7
click at [578, 244] on link "View details" at bounding box center [576, 248] width 83 height 15
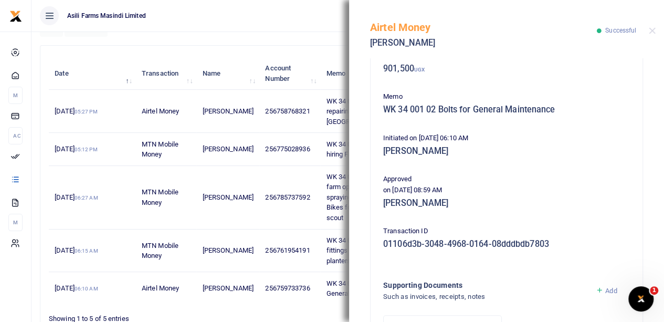
scroll to position [210, 0]
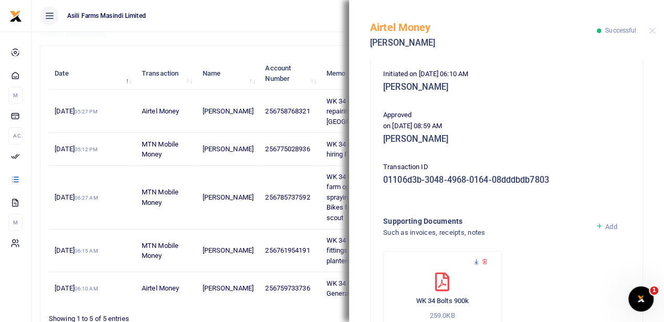
click at [475, 259] on icon at bounding box center [476, 261] width 7 height 7
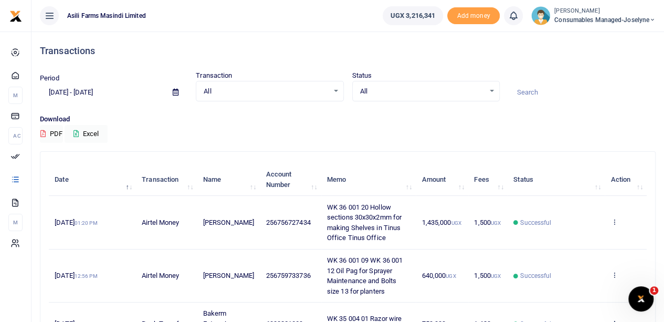
click at [173, 95] on icon at bounding box center [176, 92] width 6 height 7
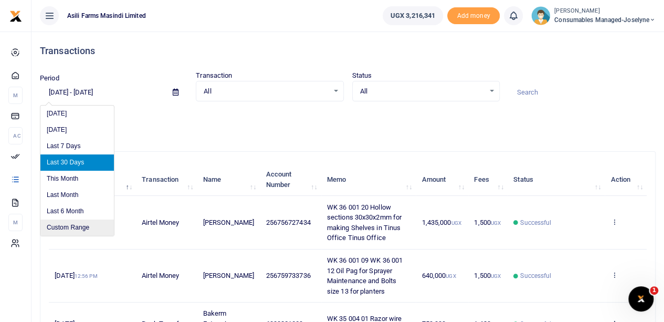
click at [70, 130] on li "Custom Range" at bounding box center [77, 228] width 74 height 16
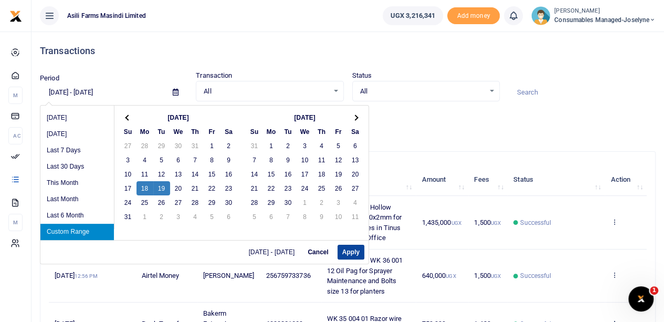
click at [346, 130] on button "Apply" at bounding box center [351, 252] width 27 height 15
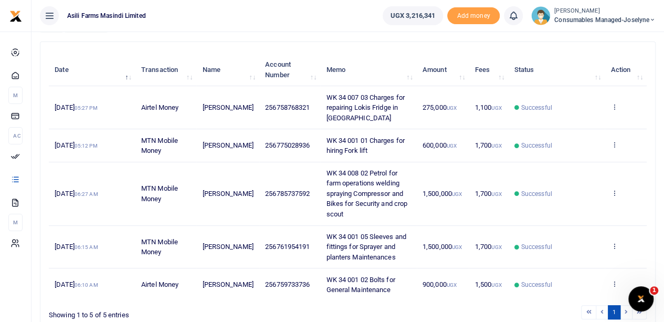
scroll to position [159, 0]
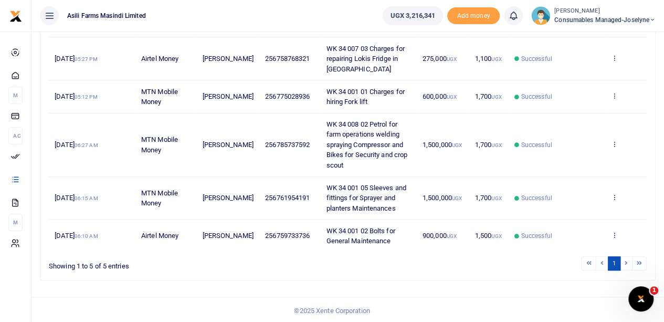
click at [616, 130] on icon at bounding box center [614, 234] width 7 height 7
click at [580, 130] on link "View details" at bounding box center [576, 195] width 83 height 15
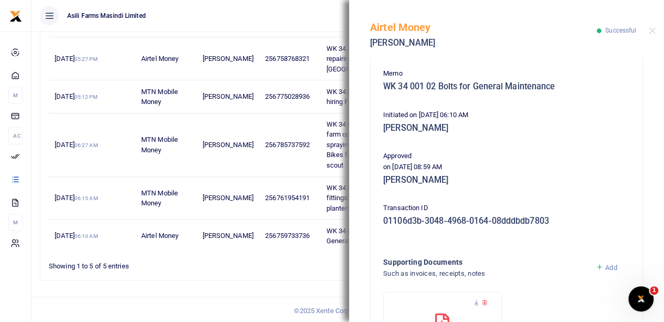
scroll to position [70, 0]
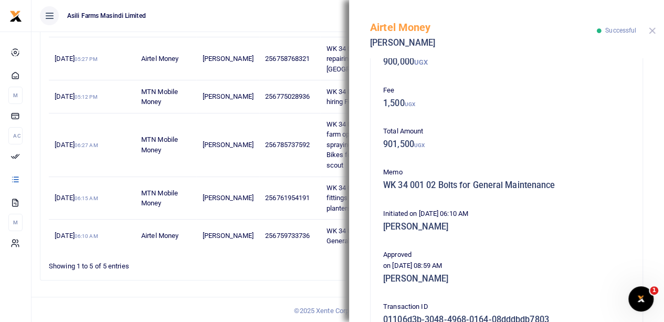
click at [650, 32] on button "Close" at bounding box center [652, 30] width 7 height 7
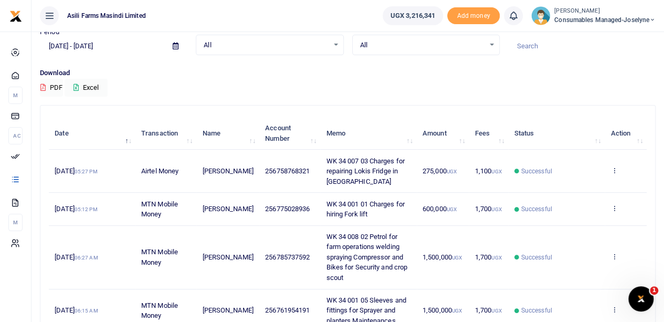
scroll to position [0, 0]
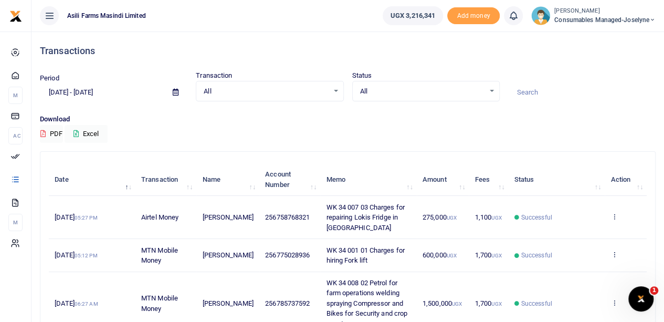
click at [174, 91] on icon at bounding box center [176, 92] width 6 height 7
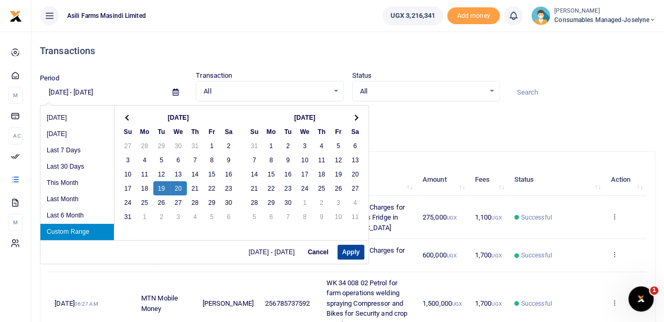
click at [344, 130] on button "Apply" at bounding box center [351, 252] width 27 height 15
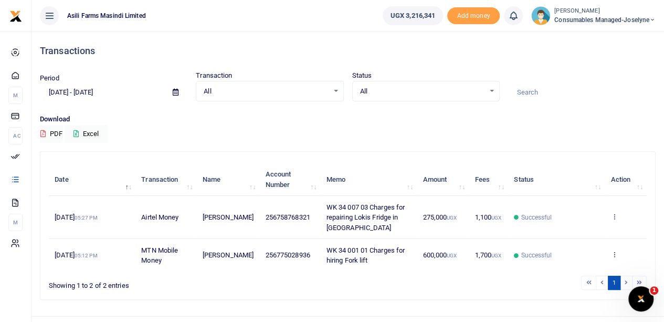
click at [174, 91] on icon at bounding box center [176, 92] width 6 height 7
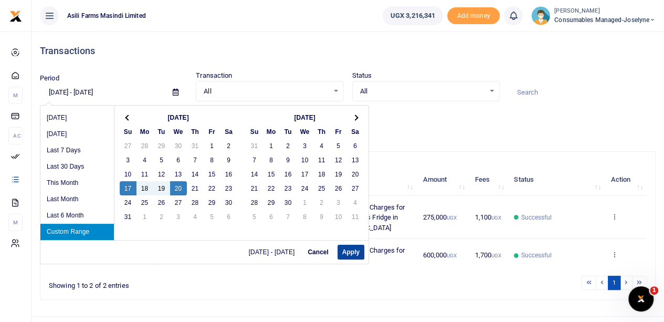
click at [345, 130] on button "Apply" at bounding box center [351, 252] width 27 height 15
type input "[DATE] - [DATE]"
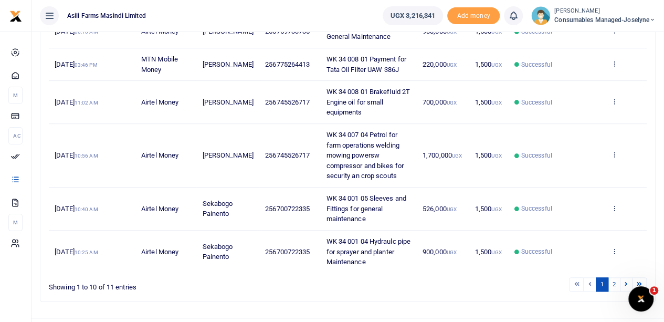
scroll to position [368, 0]
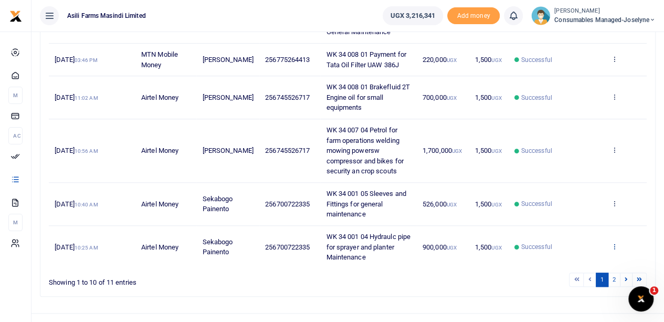
click at [616, 130] on icon at bounding box center [614, 246] width 7 height 7
click at [576, 130] on link "View details" at bounding box center [576, 206] width 83 height 15
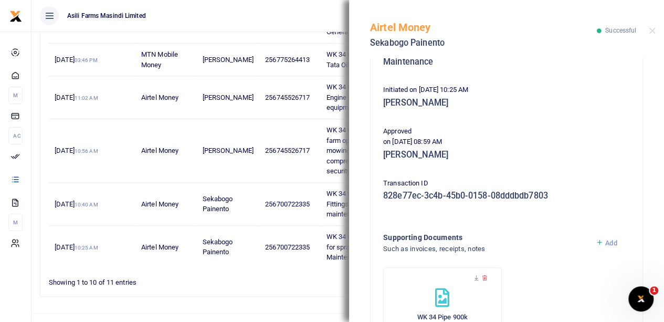
scroll to position [210, 0]
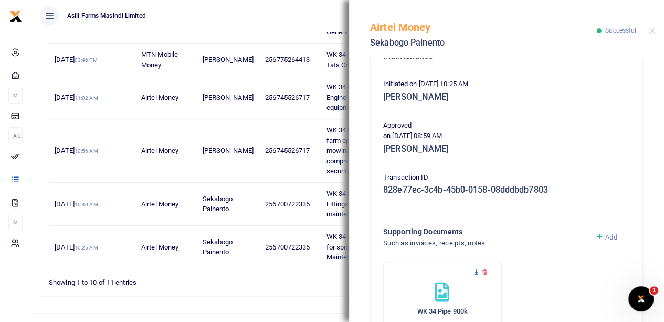
click at [477, 130] on icon at bounding box center [476, 272] width 7 height 7
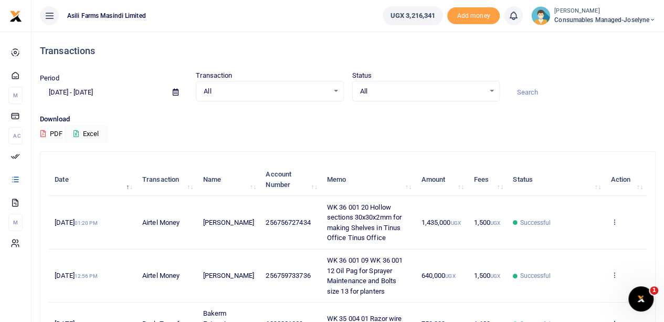
click at [175, 91] on icon at bounding box center [176, 92] width 6 height 7
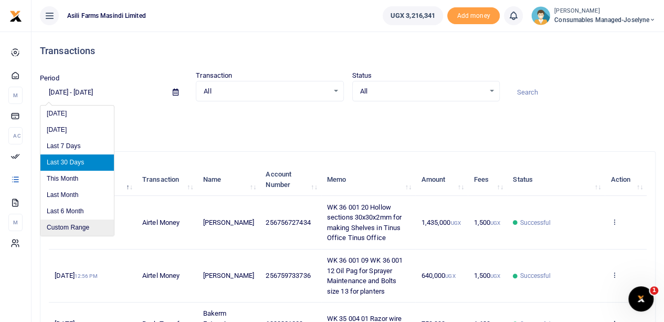
click at [84, 228] on li "Custom Range" at bounding box center [77, 228] width 74 height 16
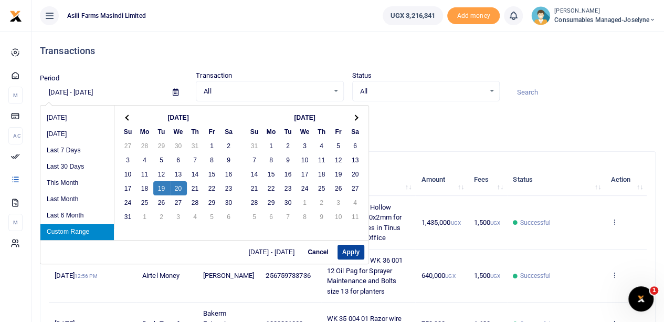
click at [353, 248] on button "Apply" at bounding box center [351, 252] width 27 height 15
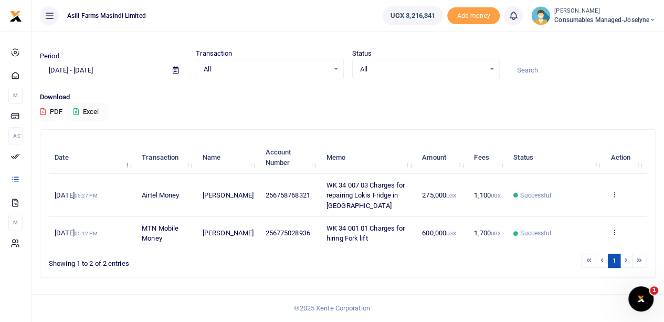
scroll to position [20, 0]
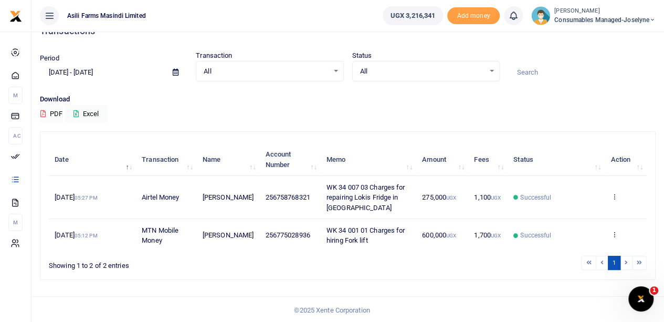
click at [176, 71] on icon at bounding box center [176, 72] width 6 height 7
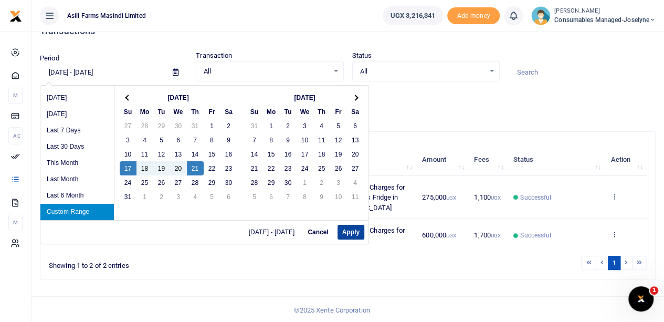
click at [353, 231] on button "Apply" at bounding box center [351, 232] width 27 height 15
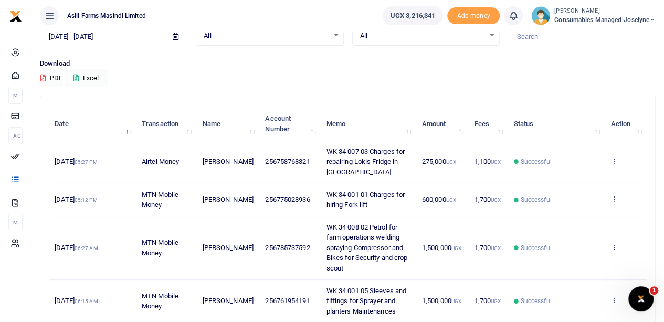
scroll to position [0, 0]
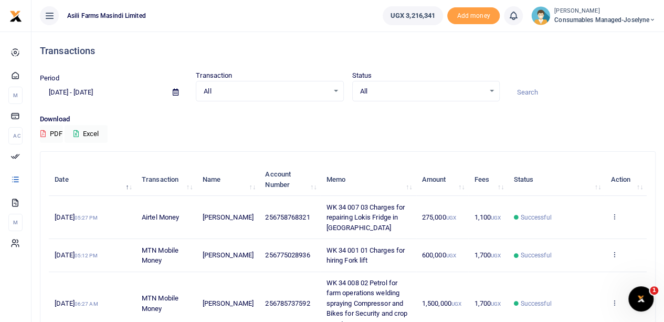
click at [173, 93] on icon at bounding box center [176, 92] width 6 height 7
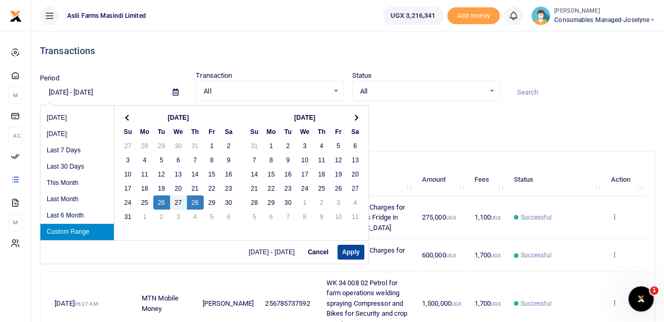
click at [354, 249] on button "Apply" at bounding box center [351, 252] width 27 height 15
type input "[DATE] - [DATE]"
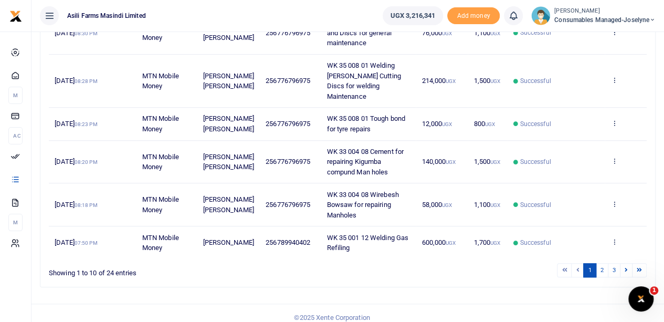
scroll to position [342, 0]
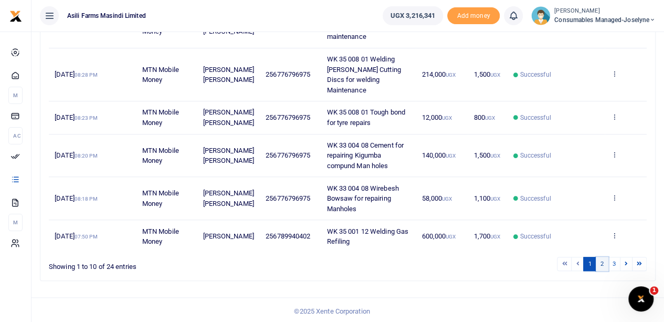
click at [604, 262] on link "2" at bounding box center [602, 264] width 13 height 14
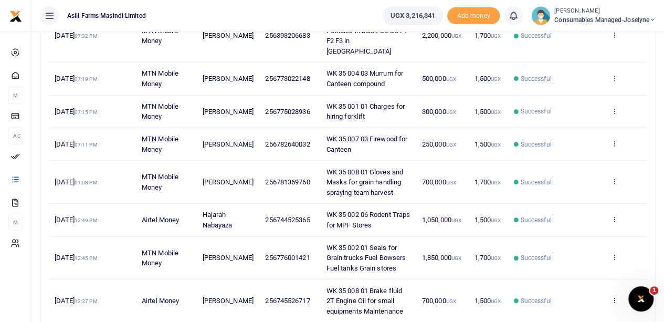
scroll to position [315, 0]
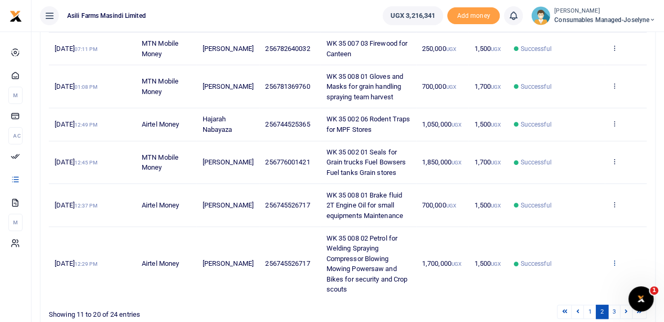
click at [615, 259] on icon at bounding box center [614, 262] width 7 height 7
click at [573, 264] on link "View details" at bounding box center [576, 269] width 83 height 15
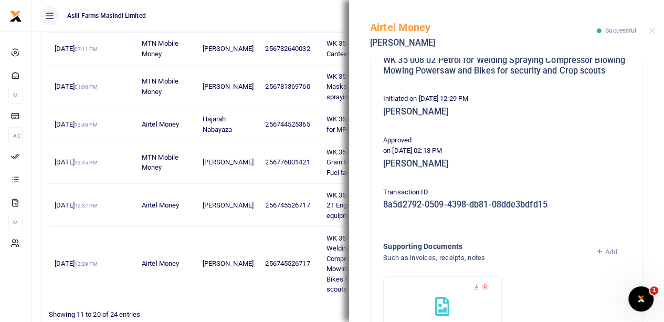
scroll to position [210, 0]
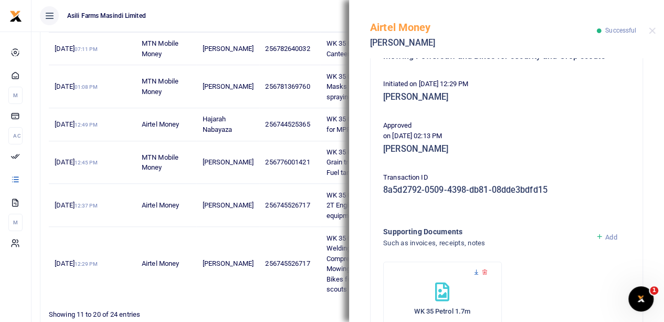
click at [475, 276] on icon at bounding box center [476, 272] width 7 height 7
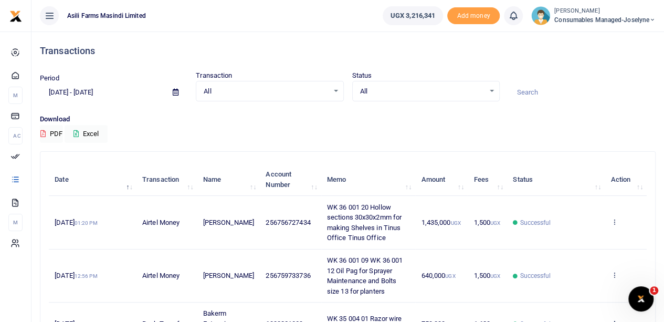
click at [407, 127] on div "Download PDF Excel" at bounding box center [348, 128] width 616 height 29
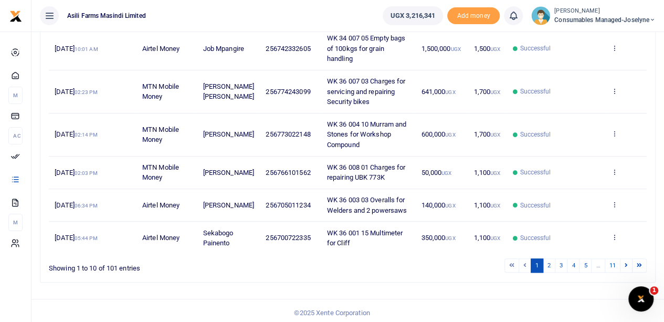
scroll to position [362, 0]
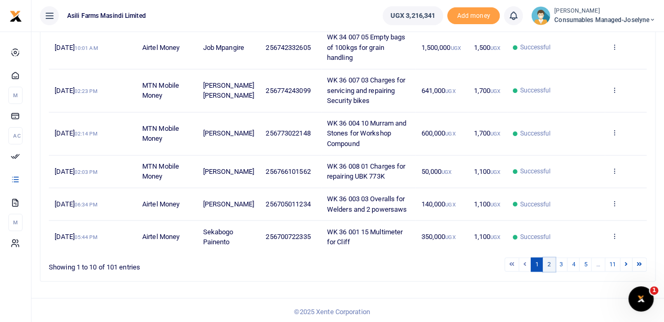
click at [552, 259] on link "2" at bounding box center [549, 264] width 13 height 14
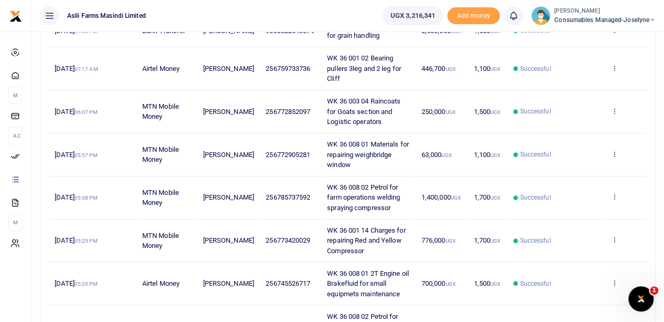
scroll to position [47, 0]
